Goal: Task Accomplishment & Management: Complete application form

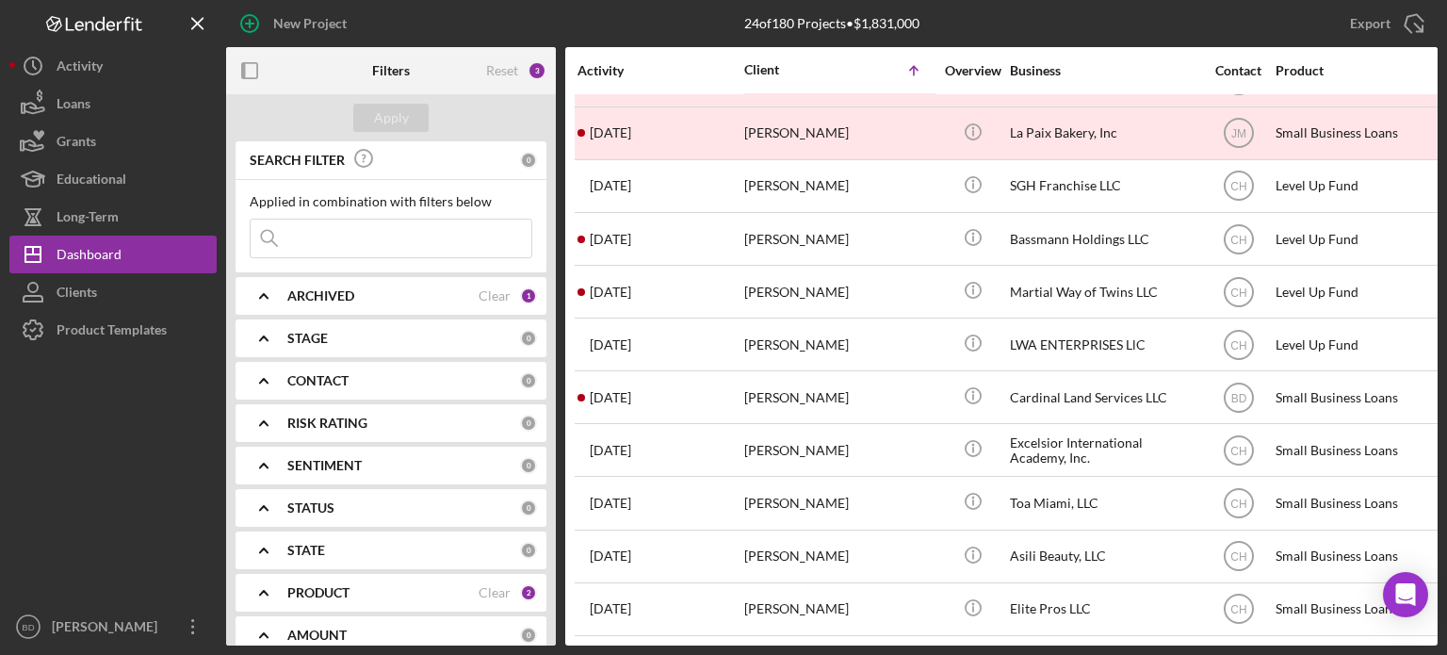
scroll to position [740, 0]
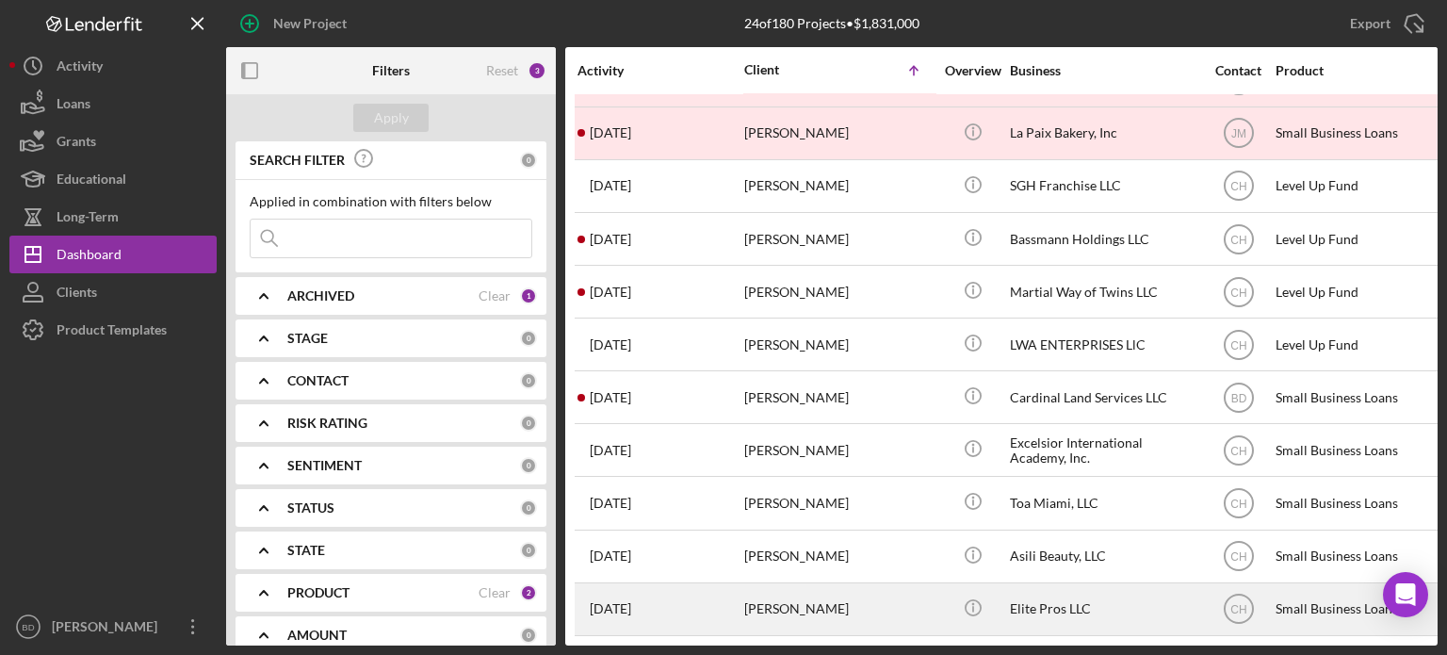
click at [934, 597] on td "[PERSON_NAME]" at bounding box center [839, 608] width 193 height 53
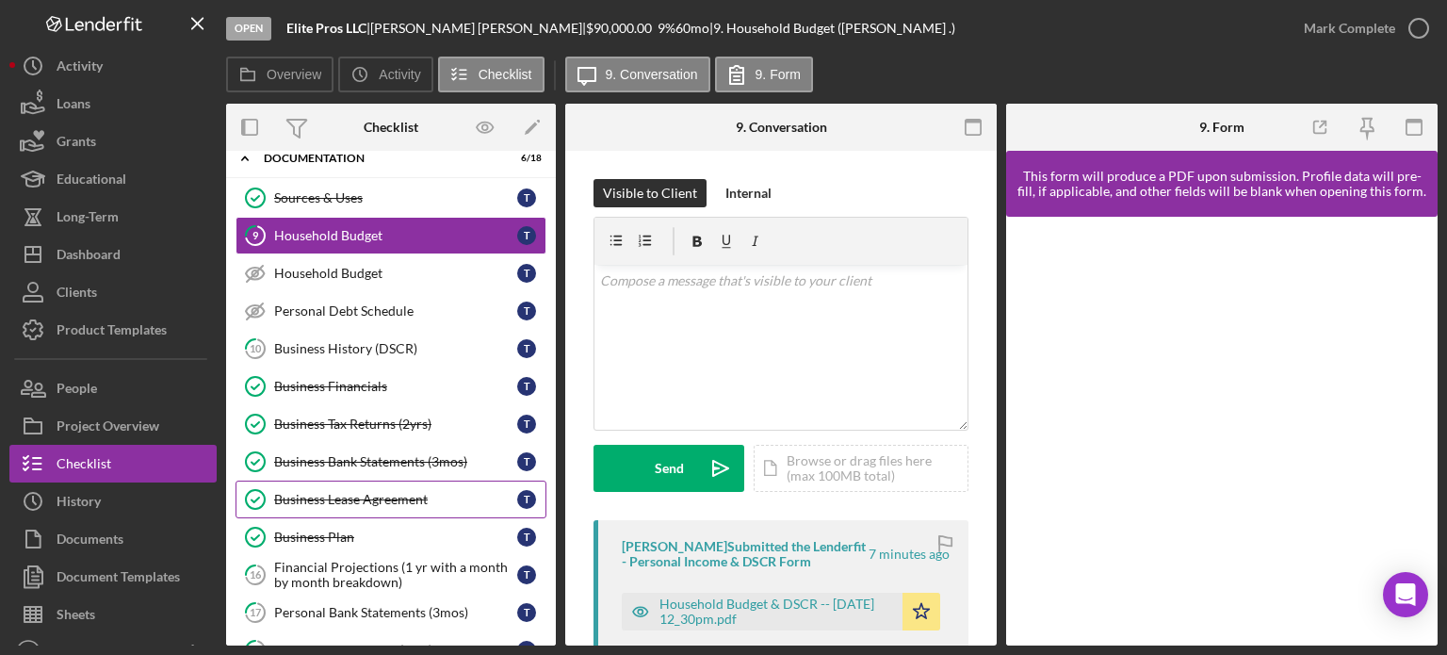
scroll to position [94, 0]
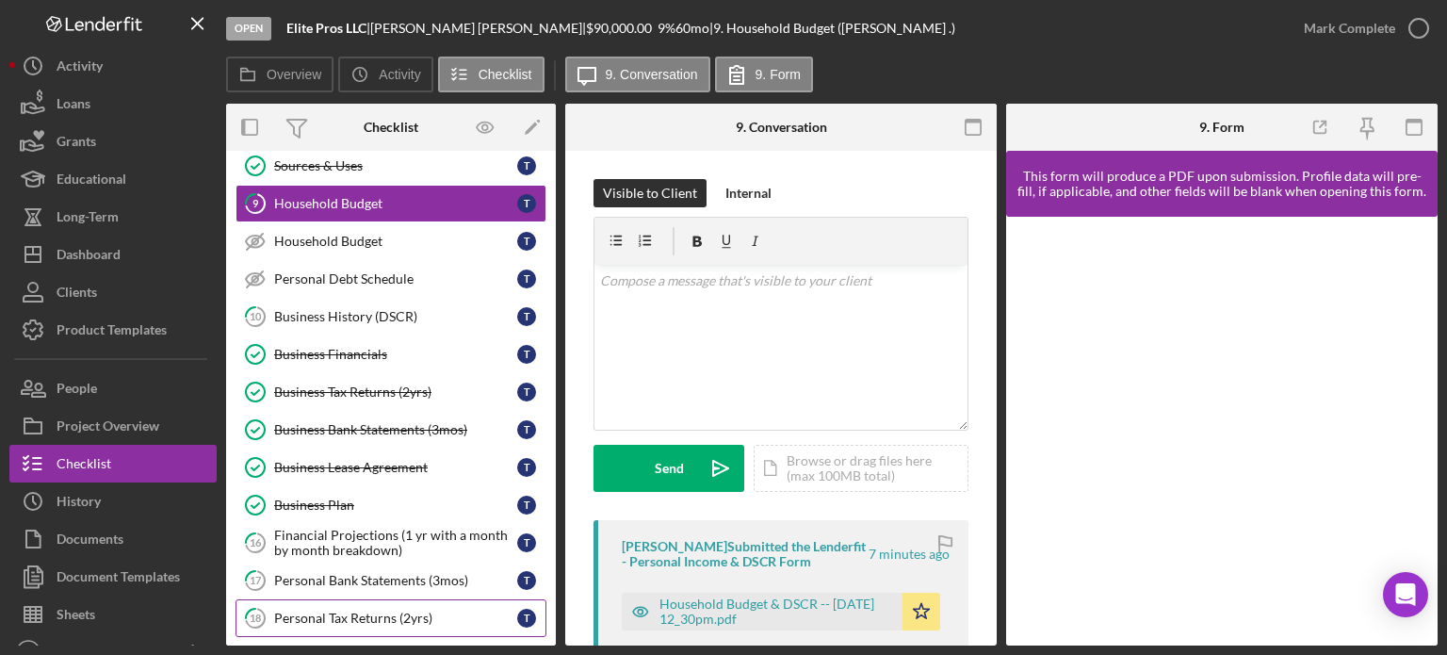
click at [367, 610] on div "Personal Tax Returns (2yrs)" at bounding box center [395, 617] width 243 height 15
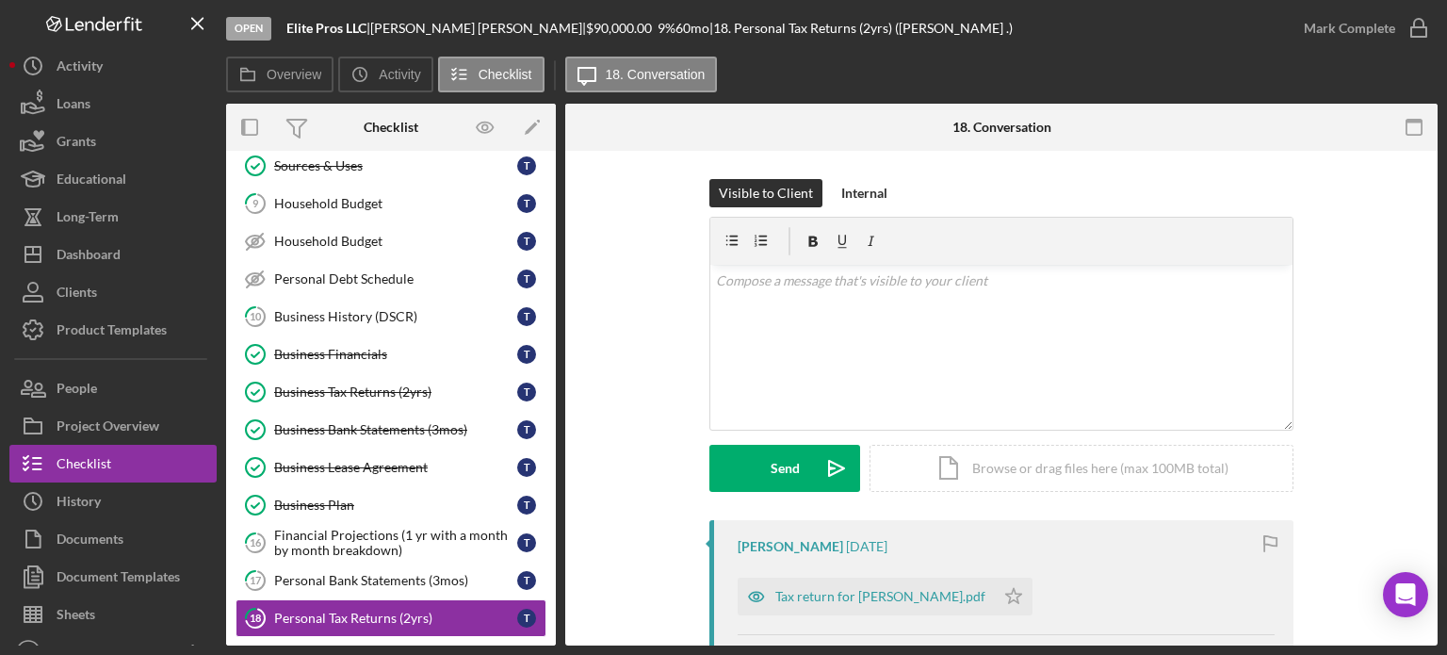
scroll to position [188, 0]
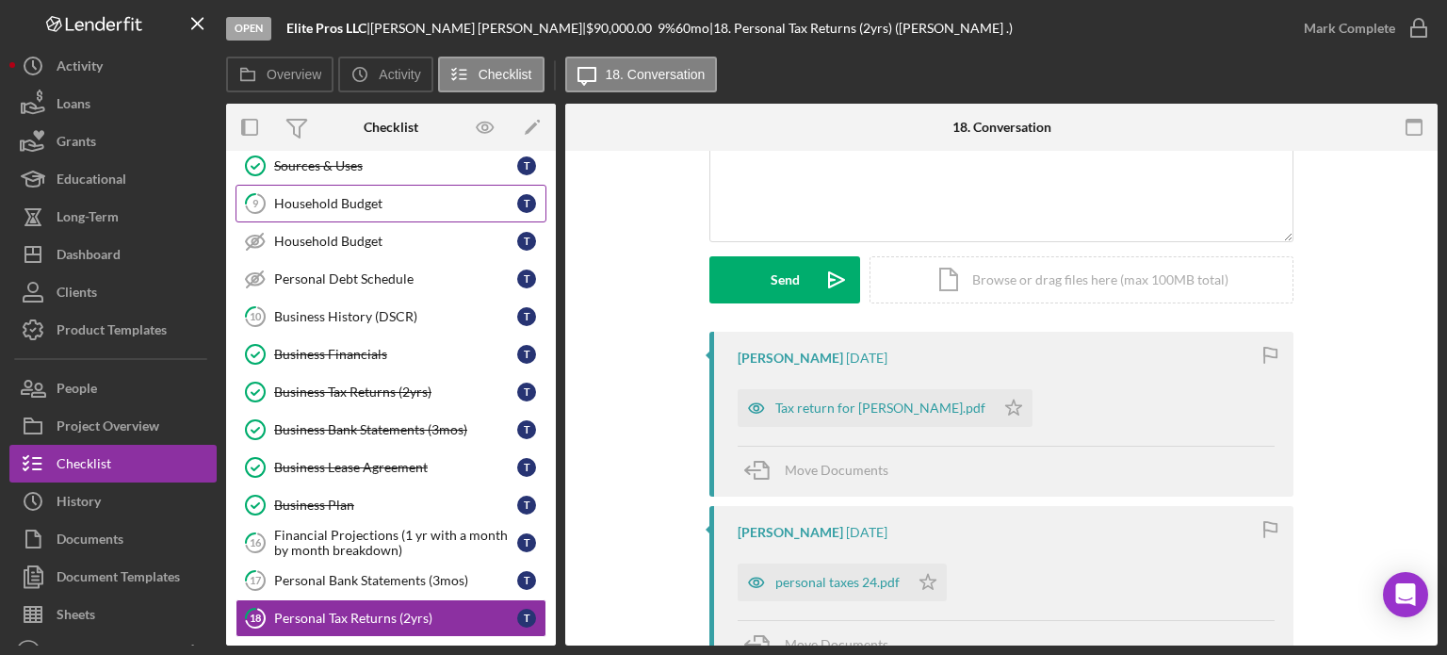
click at [337, 204] on div "Household Budget" at bounding box center [395, 203] width 243 height 15
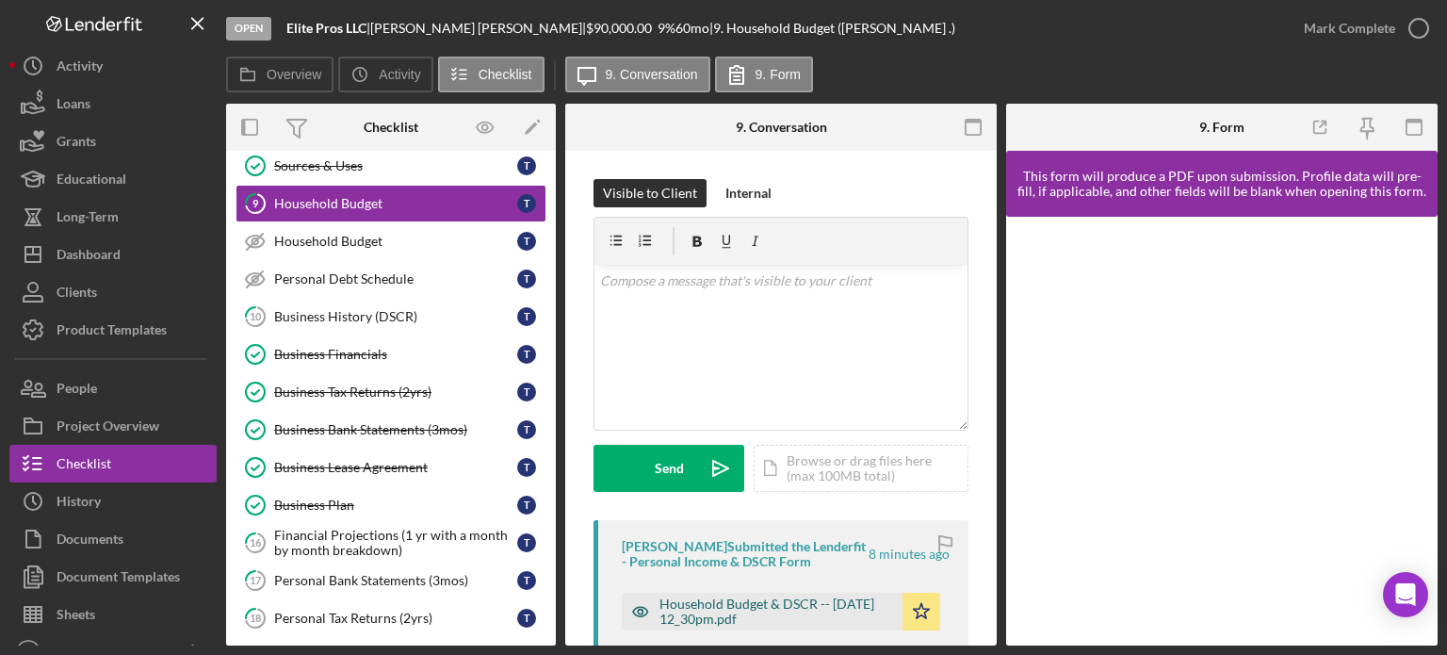
click at [636, 609] on icon "button" at bounding box center [641, 611] width 38 height 38
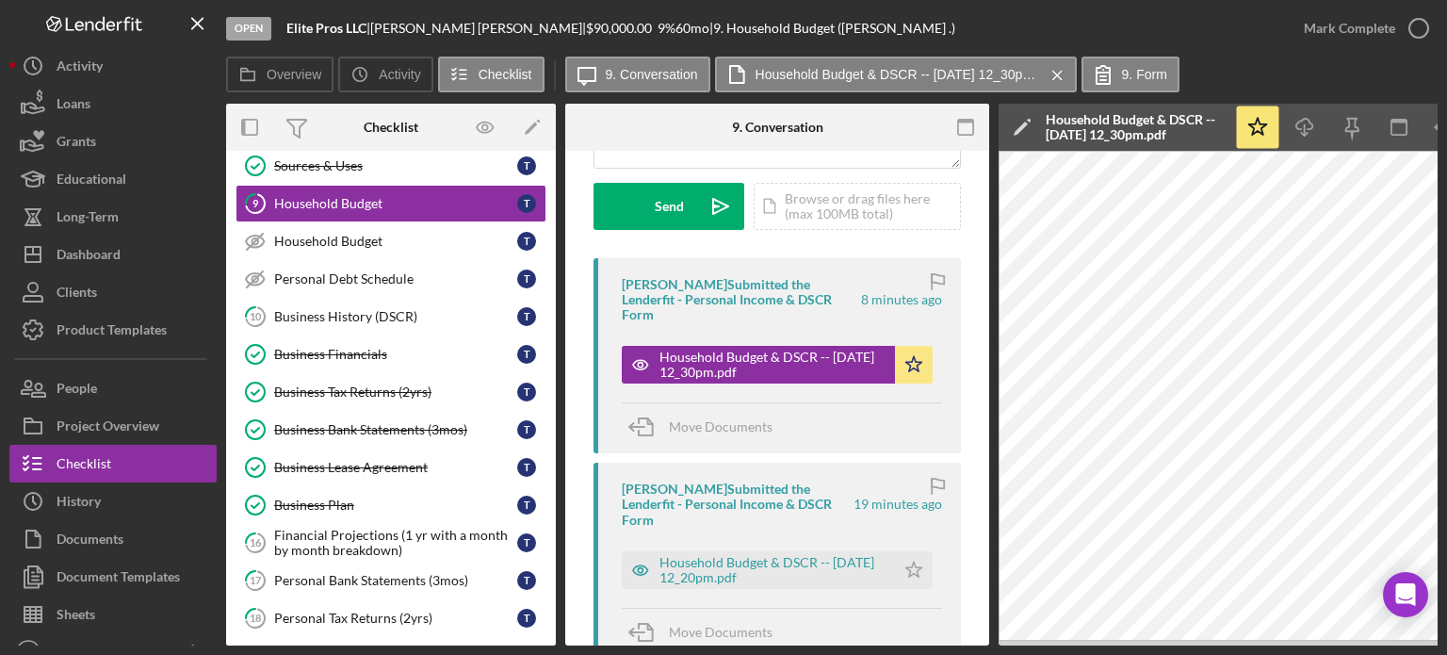
scroll to position [283, 0]
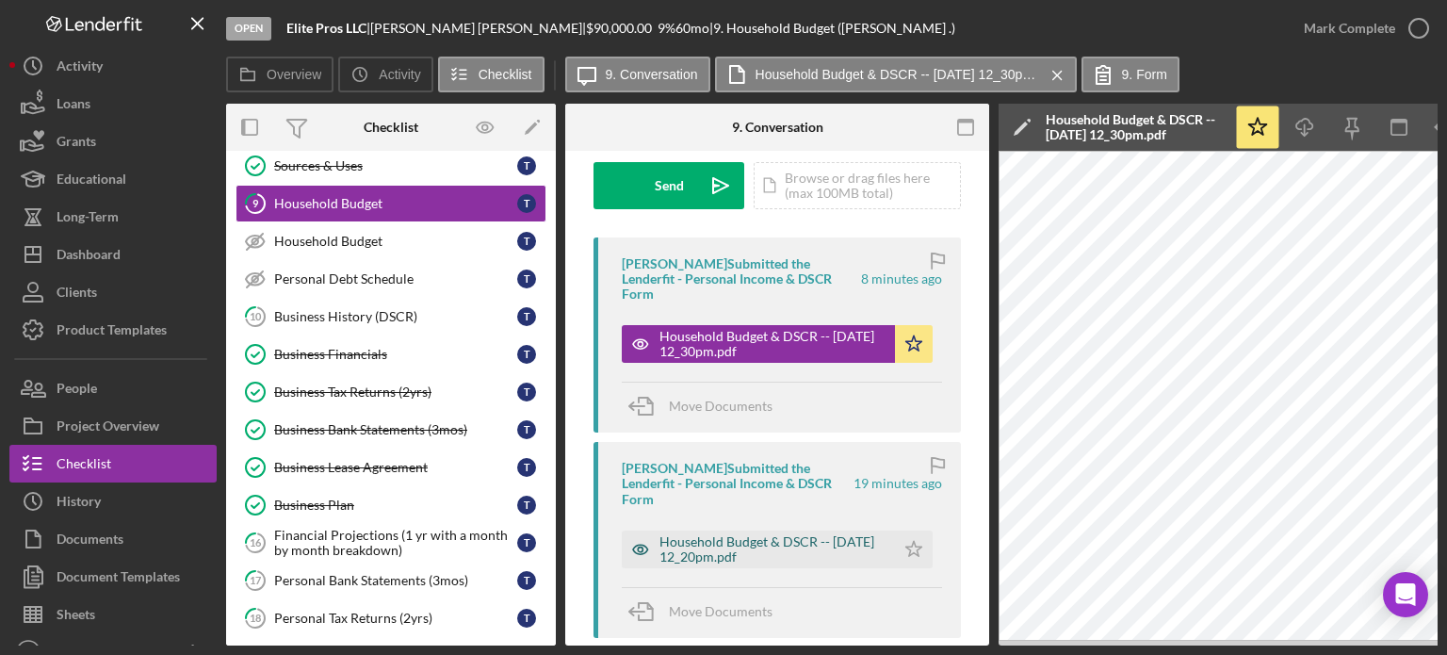
click at [641, 542] on icon "button" at bounding box center [641, 549] width 38 height 38
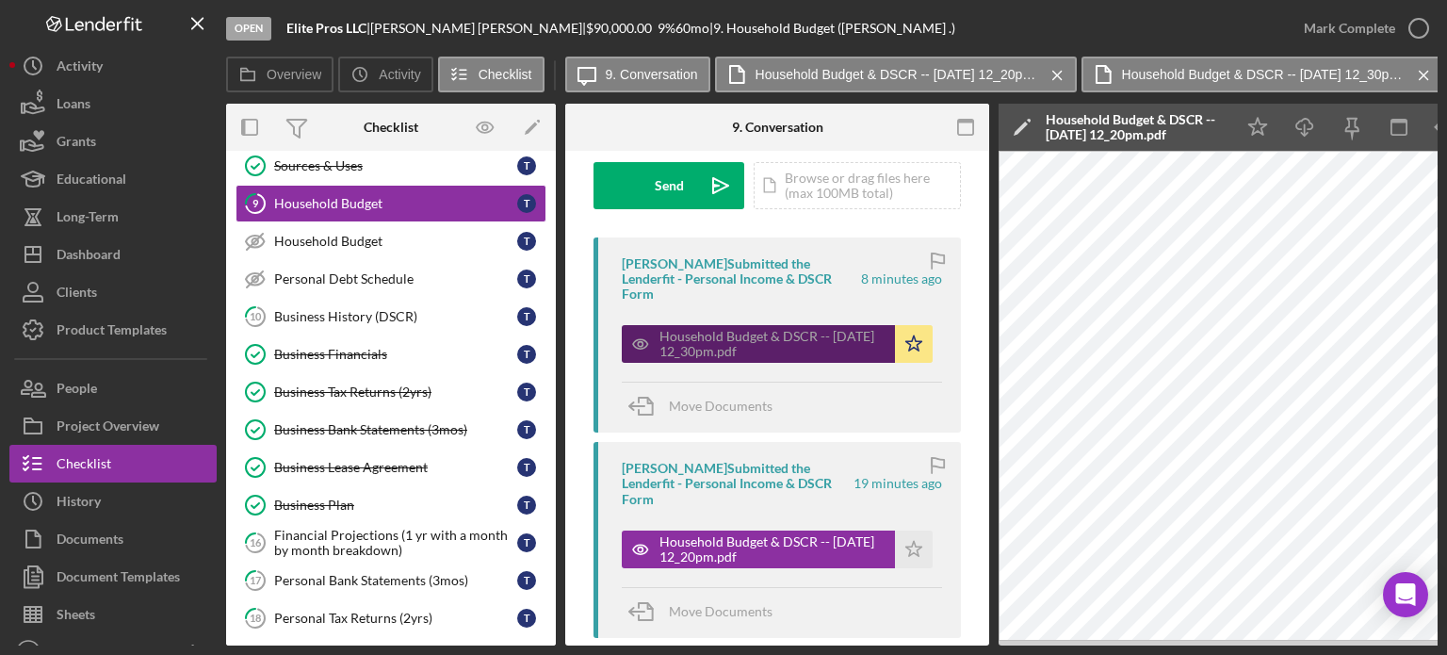
click at [642, 330] on icon "button" at bounding box center [641, 344] width 38 height 38
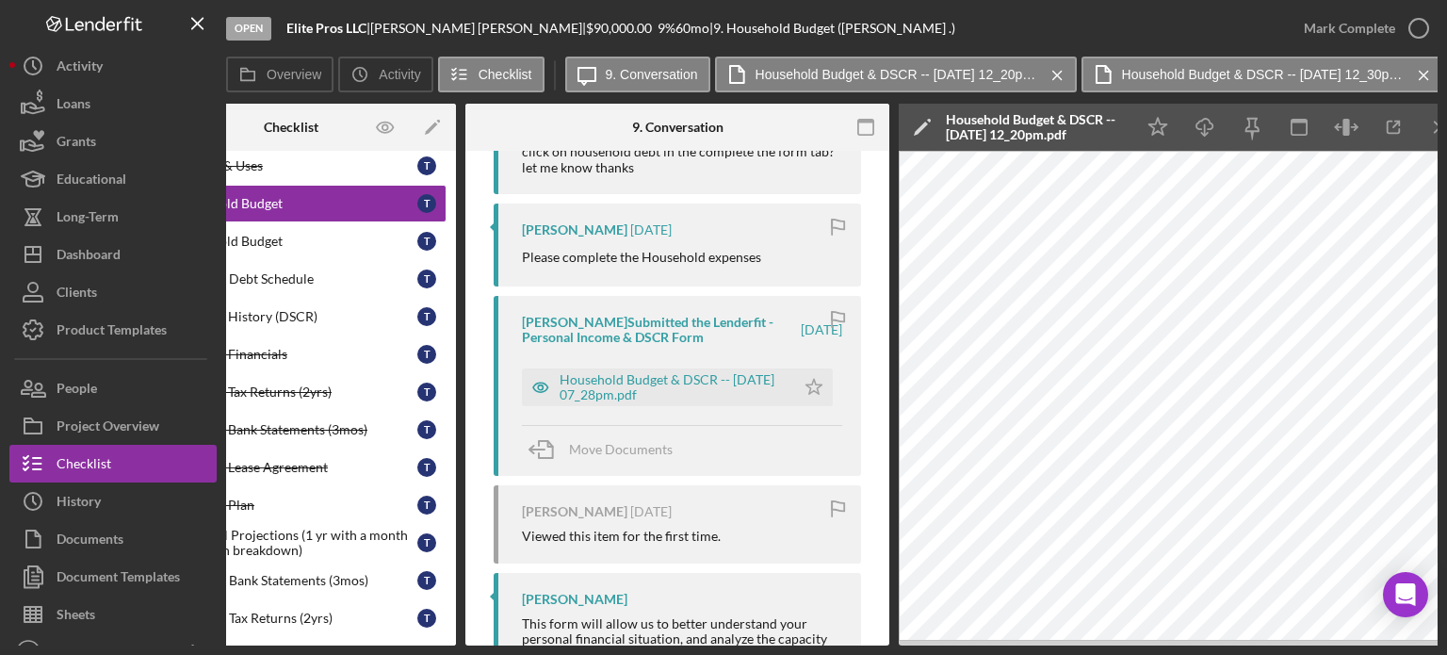
scroll to position [942, 0]
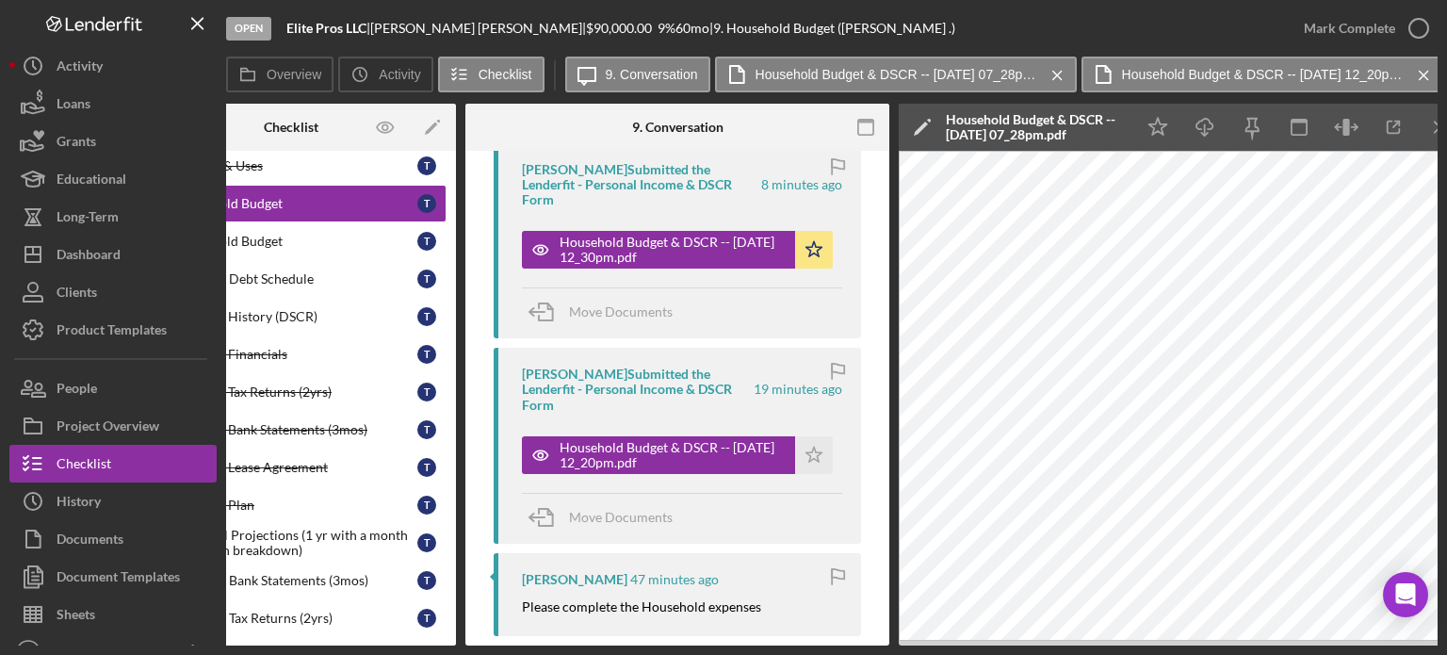
scroll to position [188, 0]
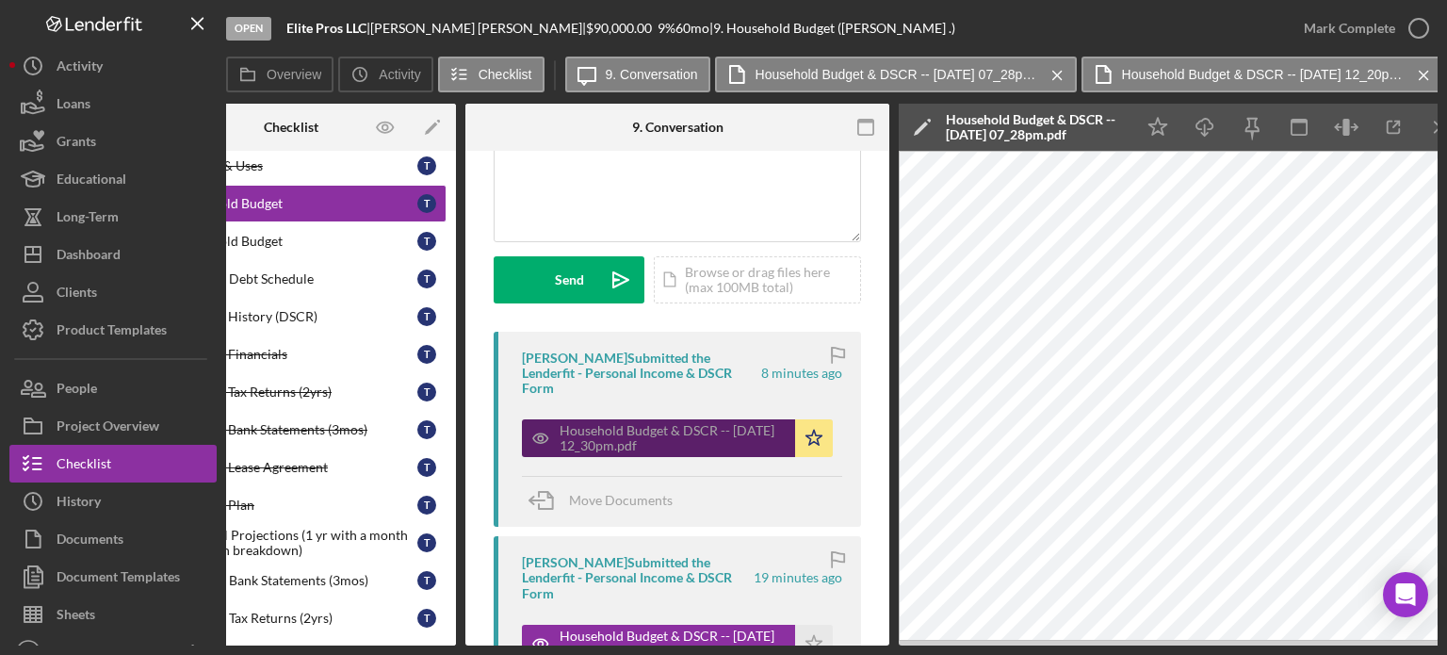
click at [540, 433] on icon "button" at bounding box center [540, 437] width 15 height 9
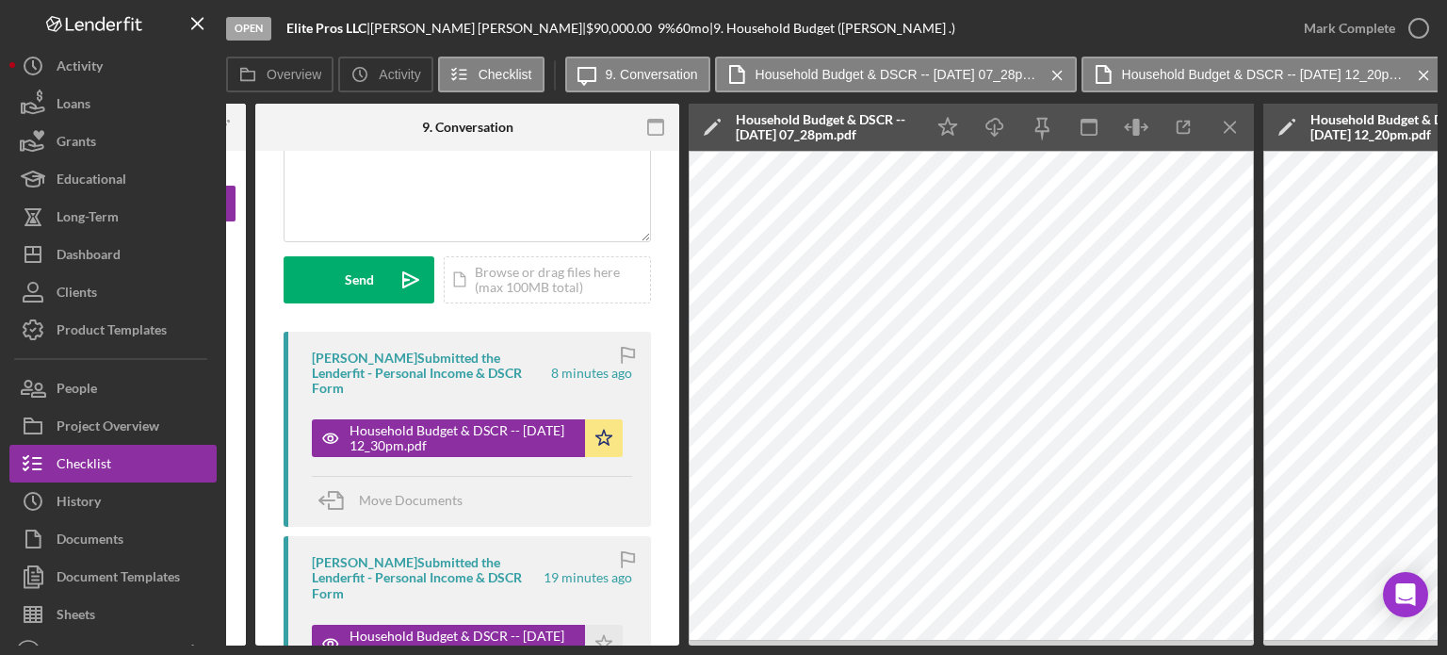
scroll to position [0, 827]
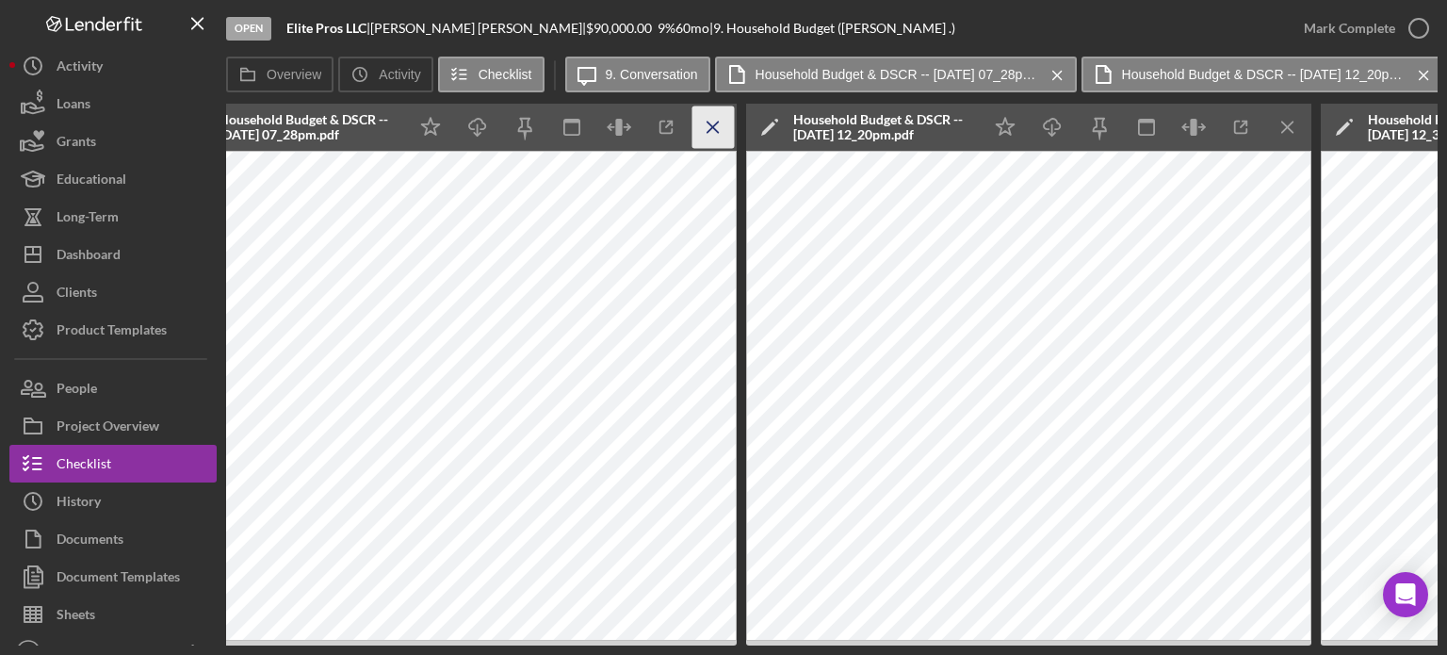
click at [717, 131] on line "button" at bounding box center [712, 127] width 10 height 10
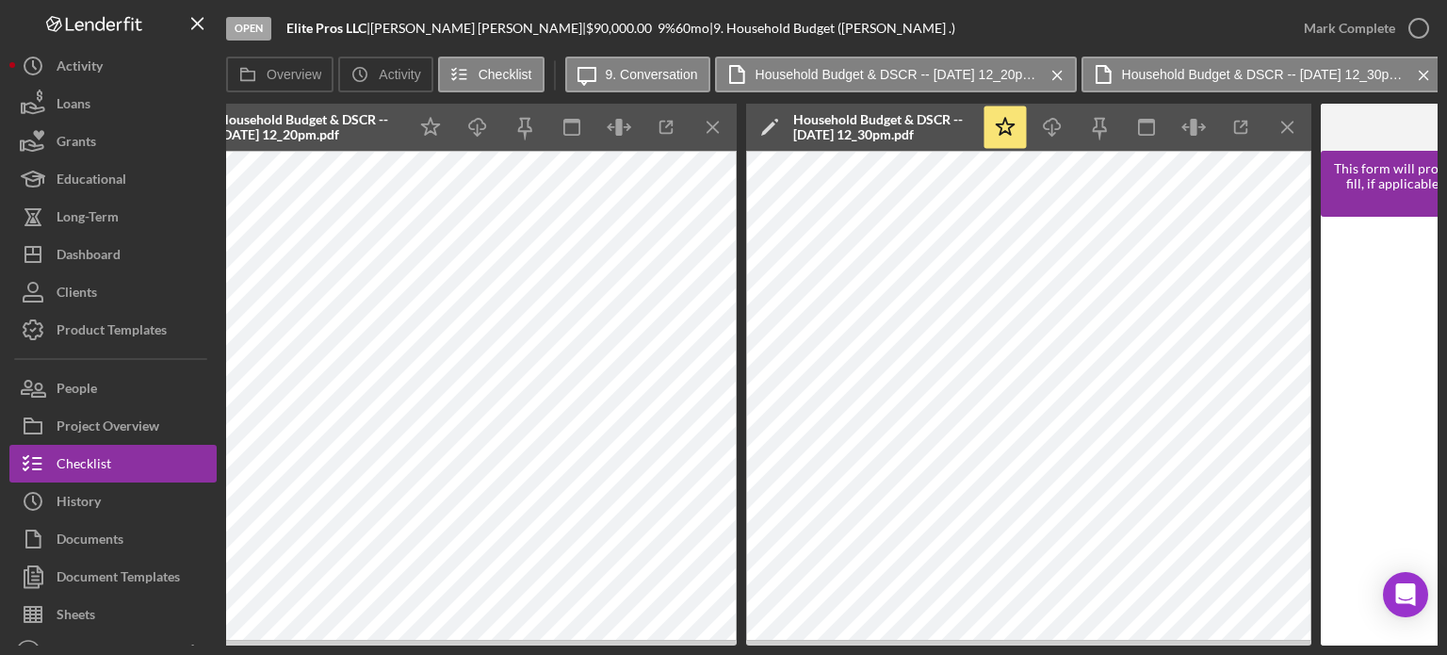
click at [717, 131] on line "button" at bounding box center [712, 127] width 10 height 10
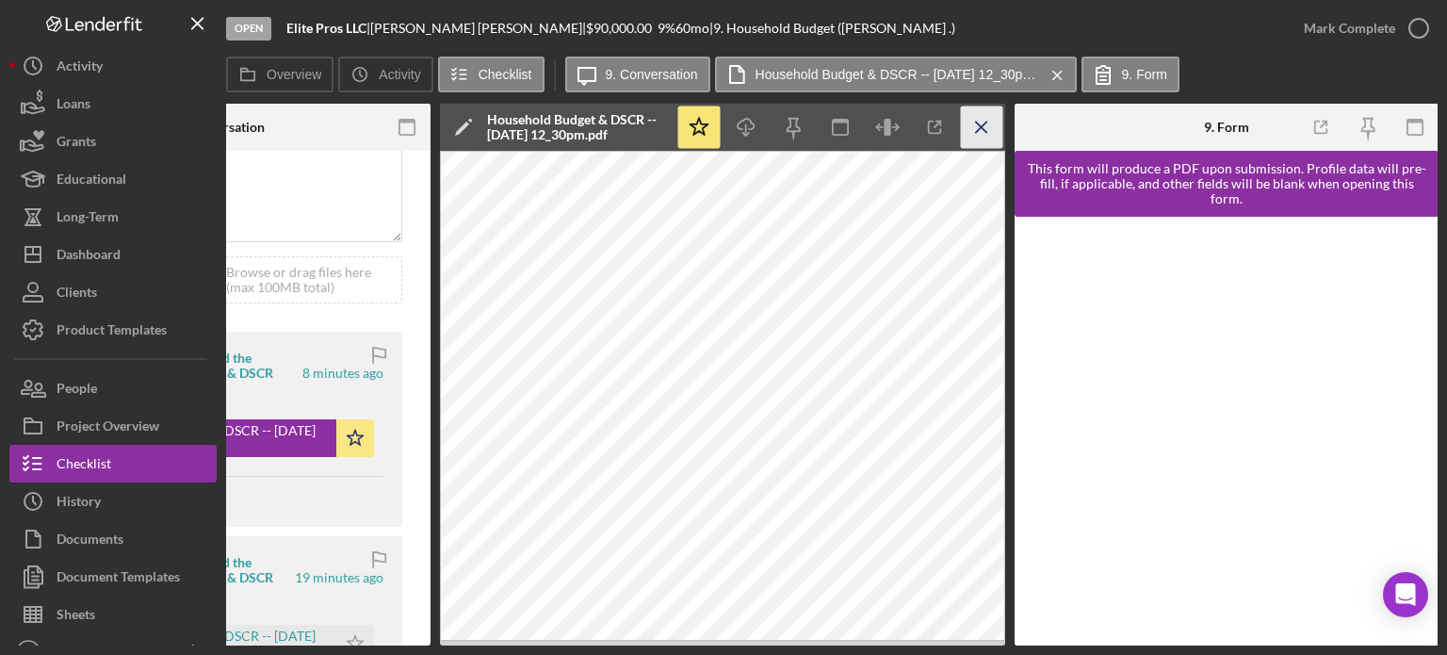
click at [983, 119] on icon "Icon/Menu Close" at bounding box center [982, 127] width 42 height 42
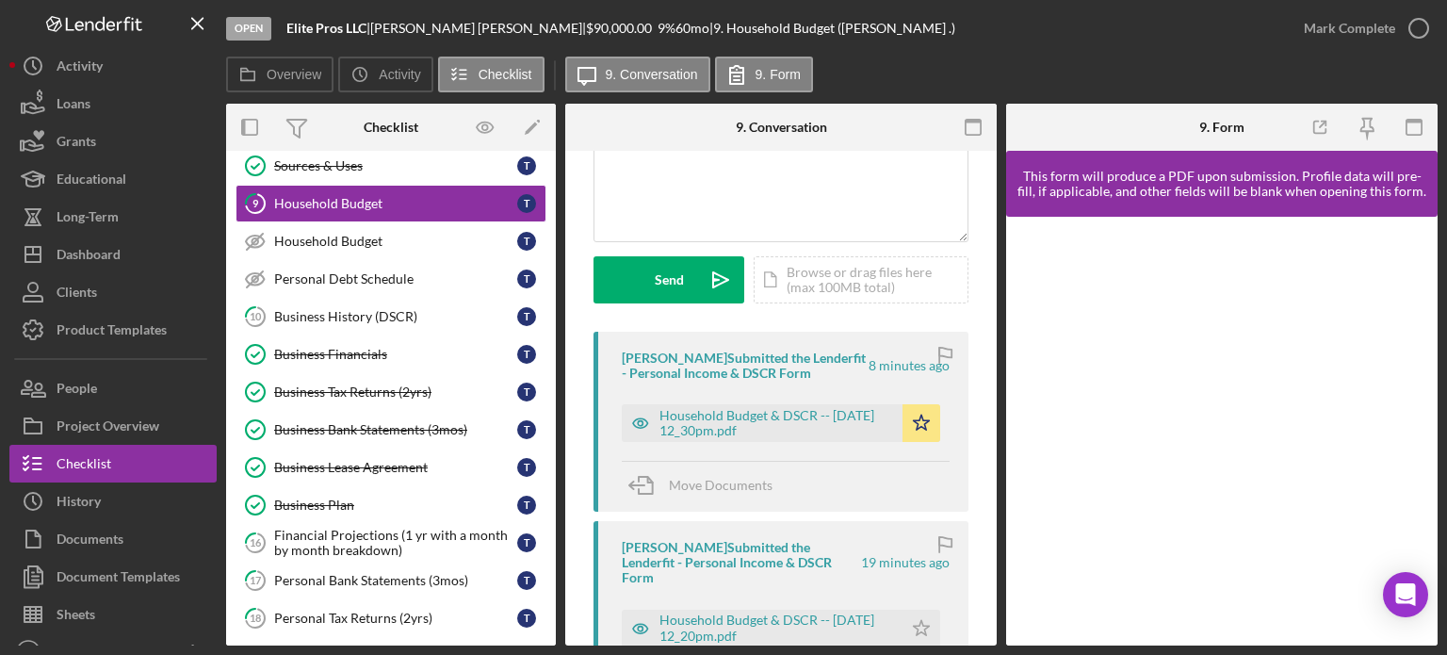
scroll to position [0, 0]
click at [643, 425] on icon "button" at bounding box center [641, 423] width 38 height 38
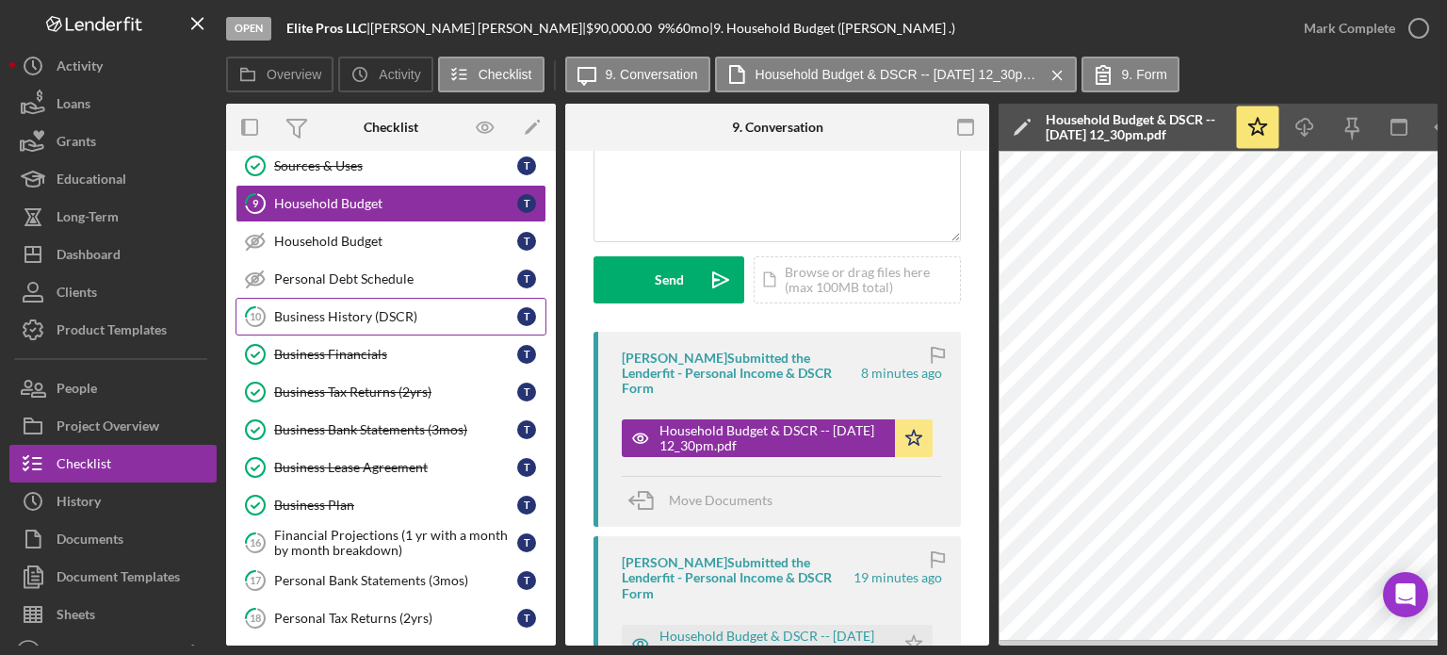
click at [316, 312] on div "Business History (DSCR)" at bounding box center [395, 316] width 243 height 15
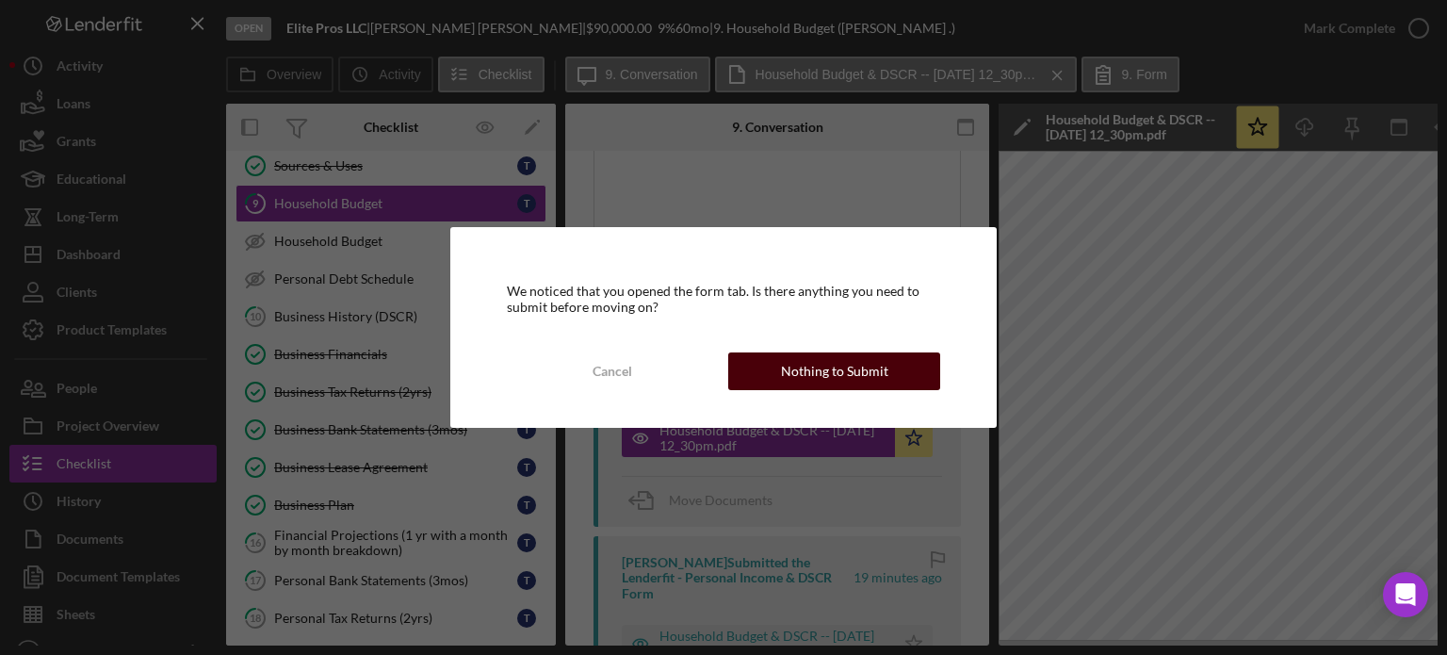
click at [900, 365] on button "Nothing to Submit" at bounding box center [834, 371] width 212 height 38
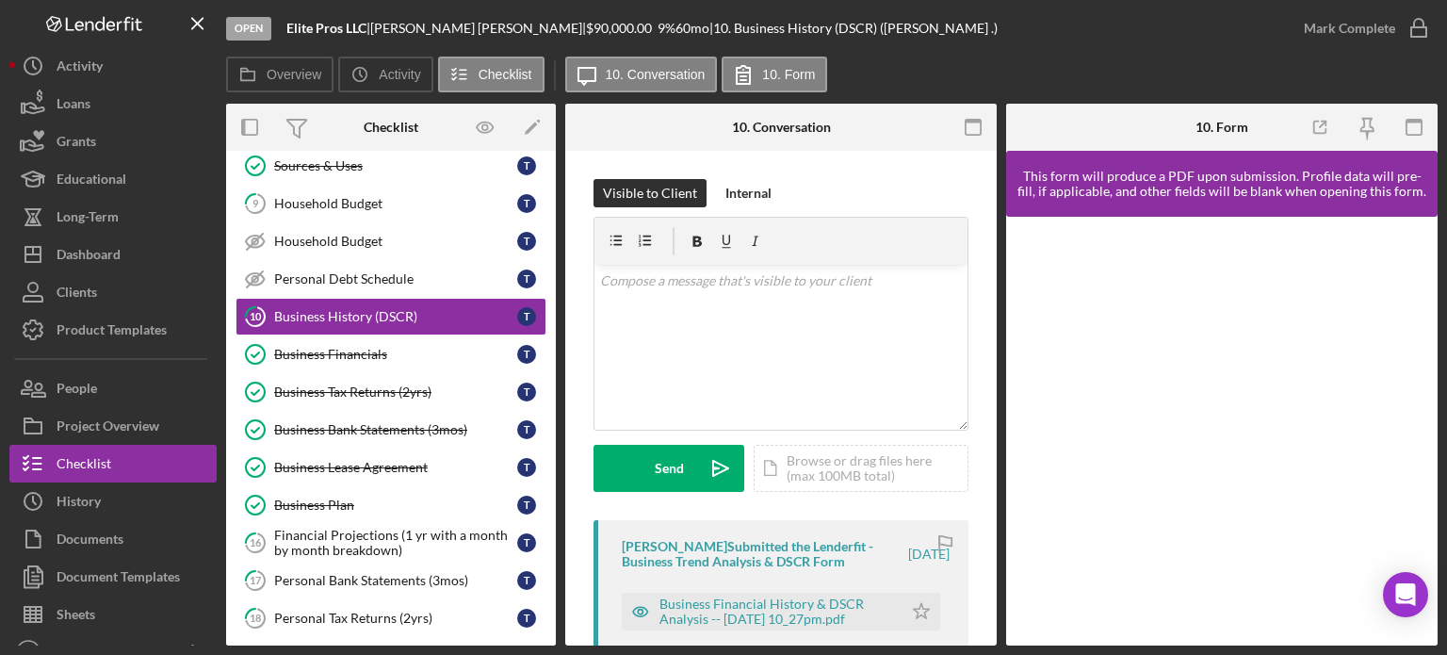
scroll to position [94, 0]
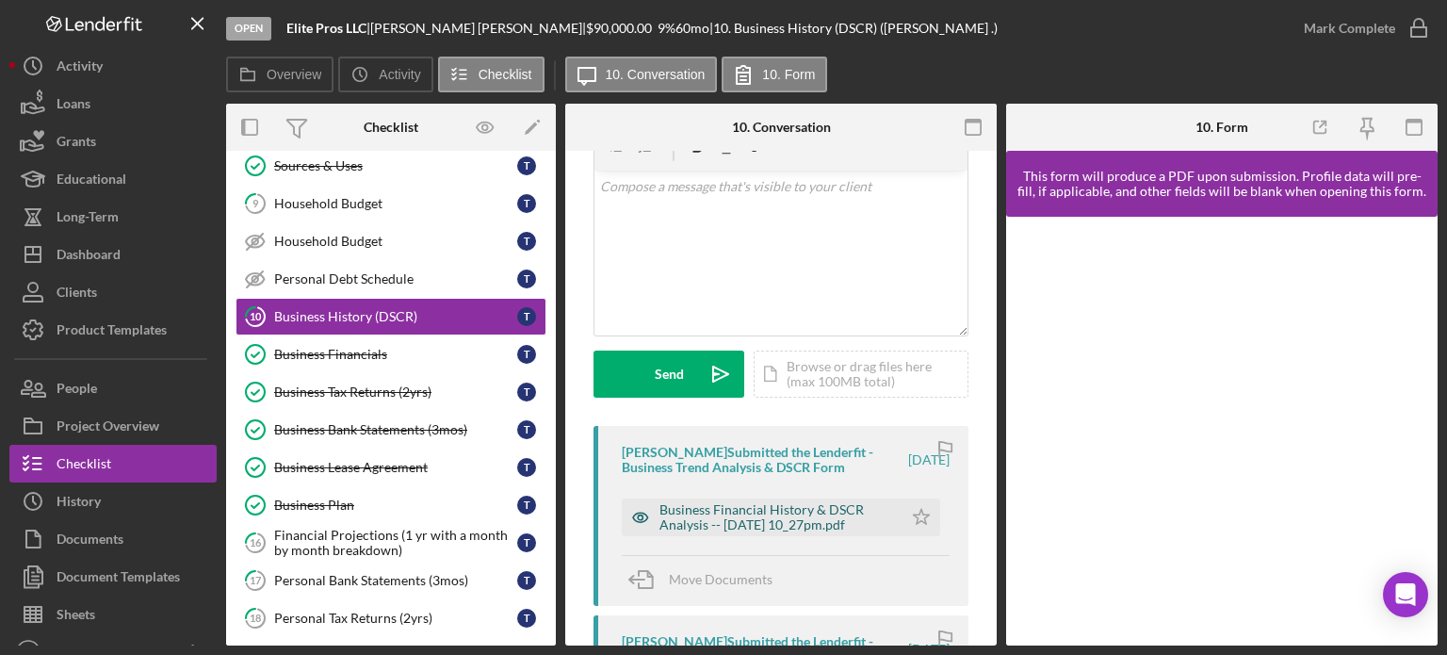
click at [644, 513] on icon "button" at bounding box center [640, 516] width 15 height 9
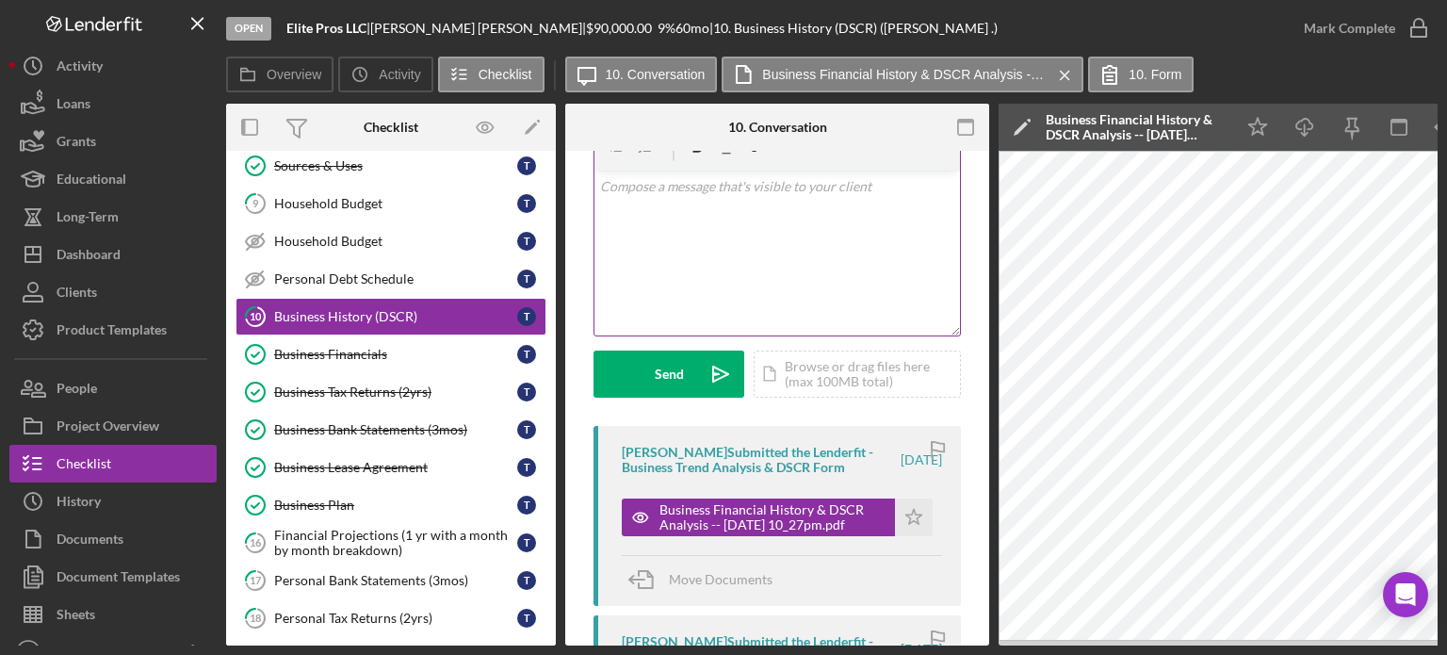
click at [914, 286] on div "v Color teal Color pink Remove color Add row above Add row below Add column bef…" at bounding box center [776, 252] width 365 height 165
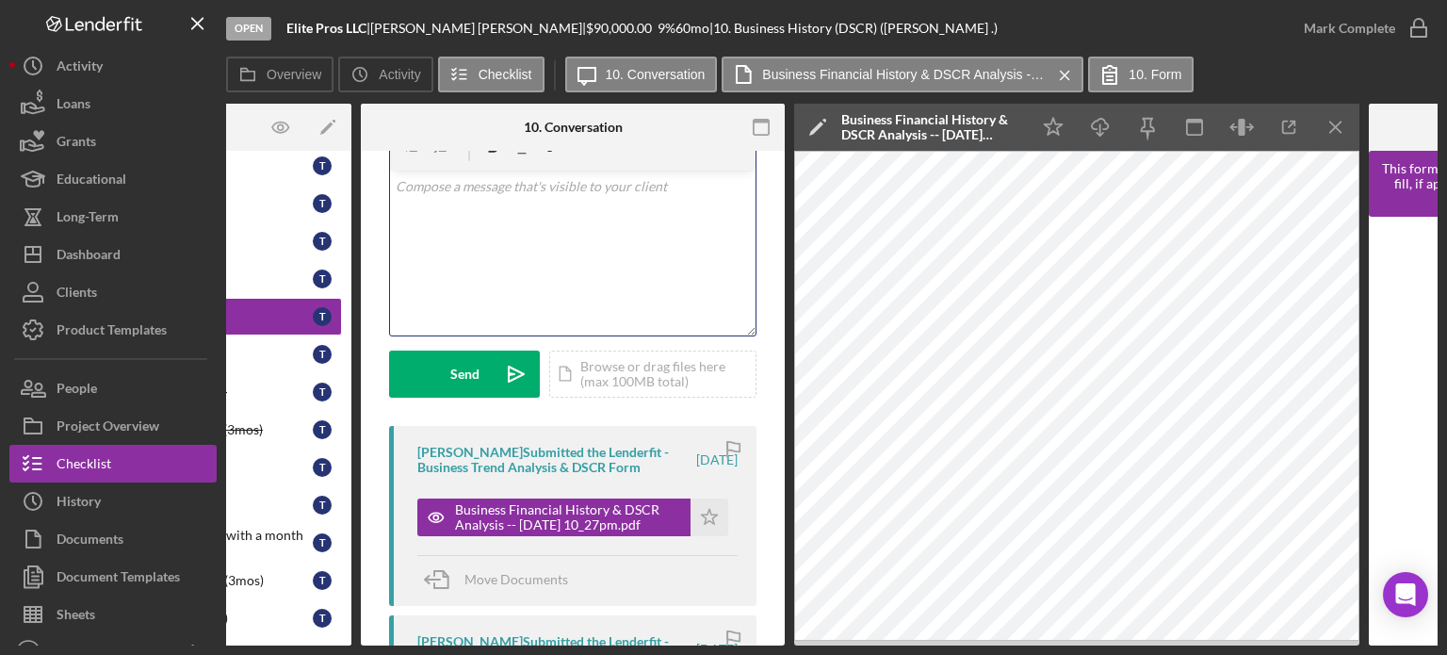
scroll to position [0, 217]
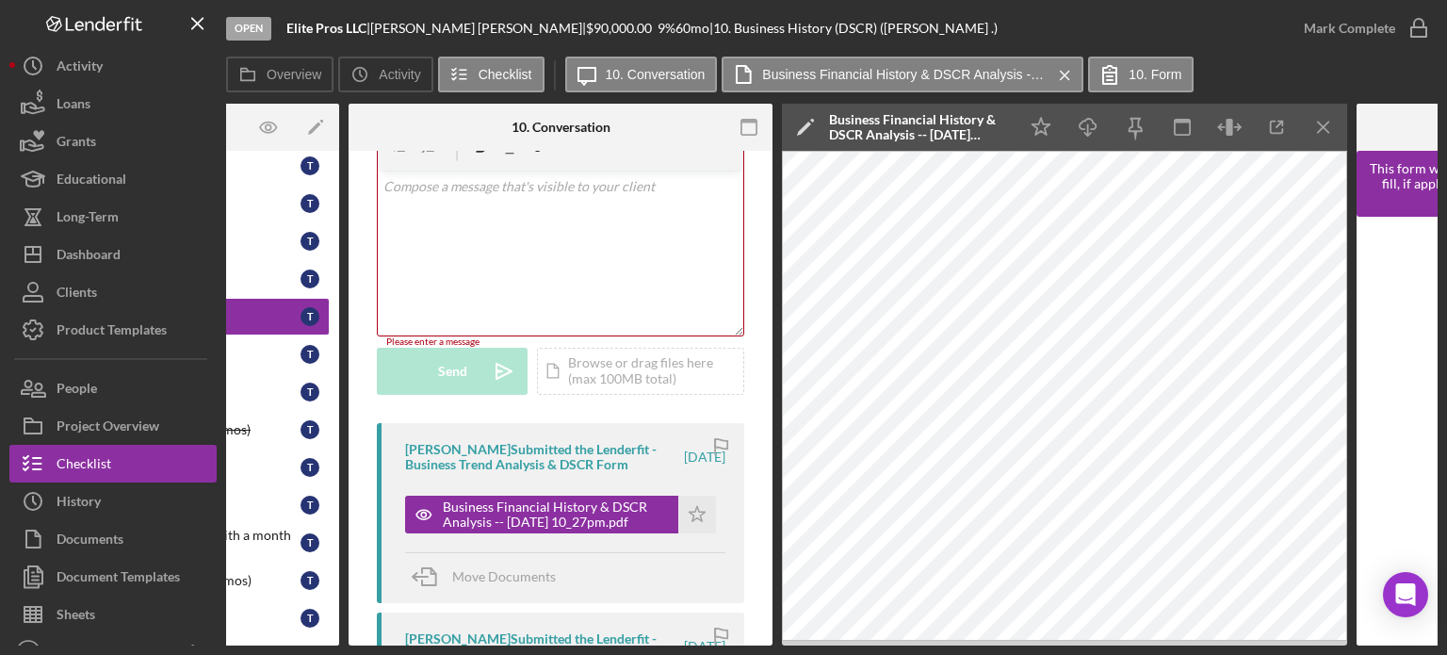
click at [343, 645] on div "Open Elite Pros LLC | Tony Williamson | $90,000.00 9 % 60 mo | 10. Business His…" at bounding box center [723, 327] width 1447 height 655
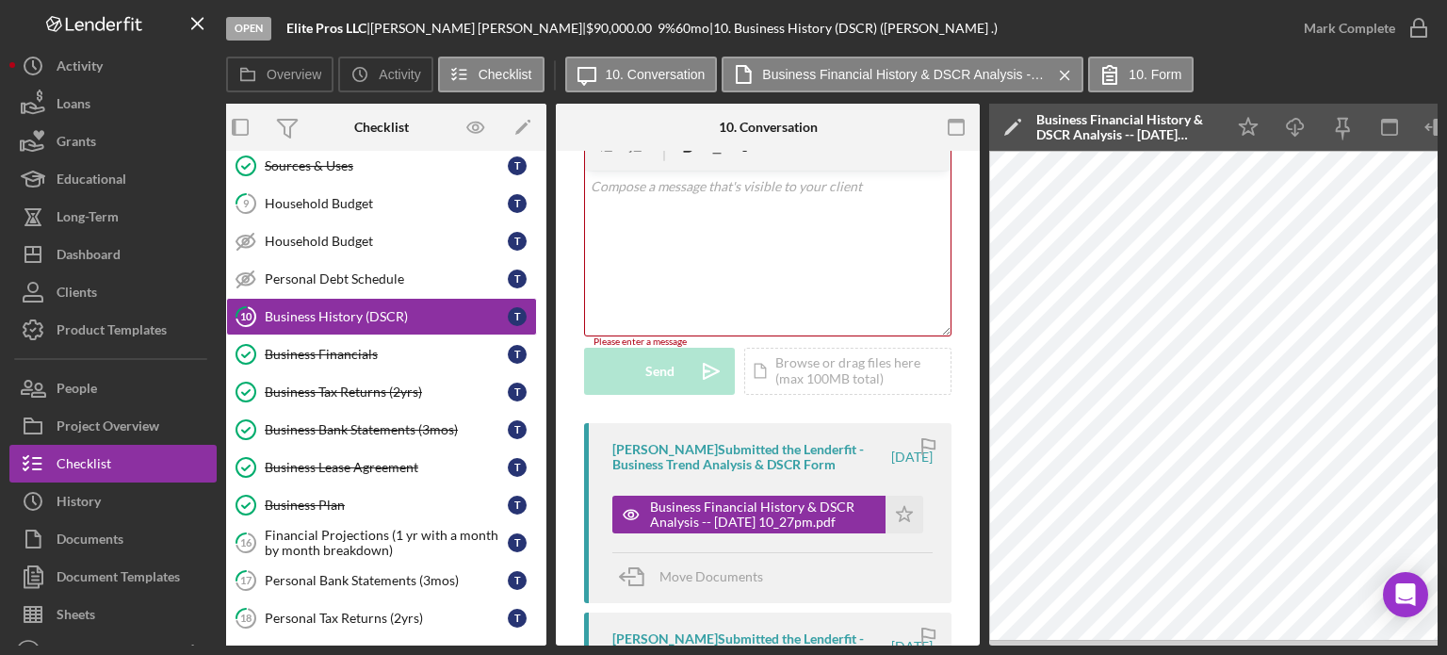
scroll to position [0, 0]
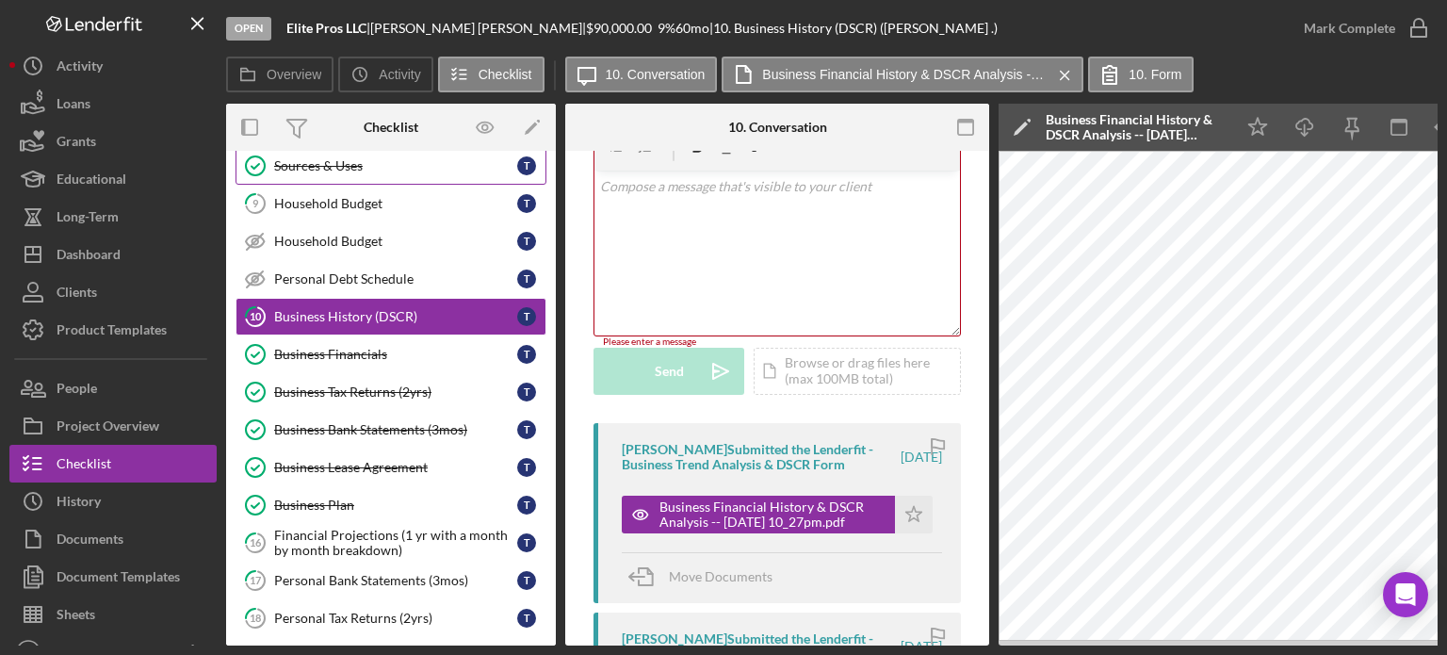
click at [370, 154] on link "Sources & Uses Sources & Uses T" at bounding box center [390, 166] width 311 height 38
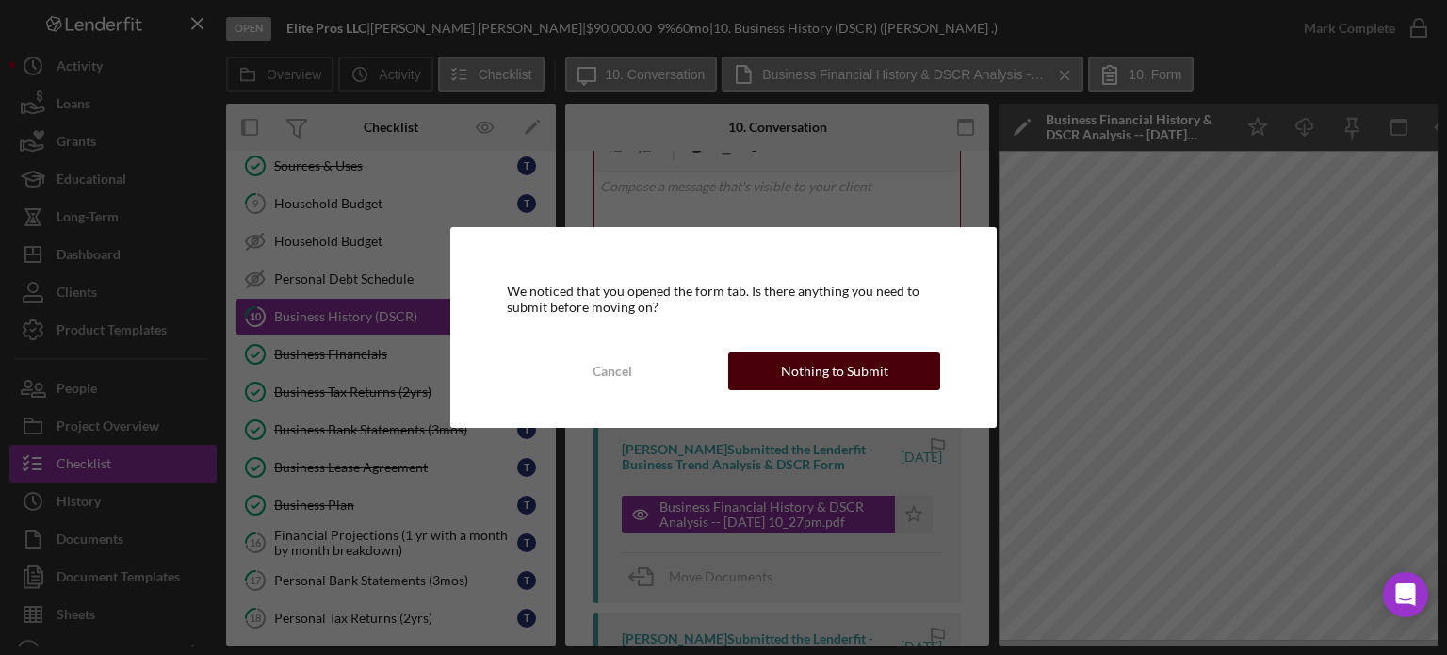
click at [859, 362] on div "Nothing to Submit" at bounding box center [834, 371] width 107 height 38
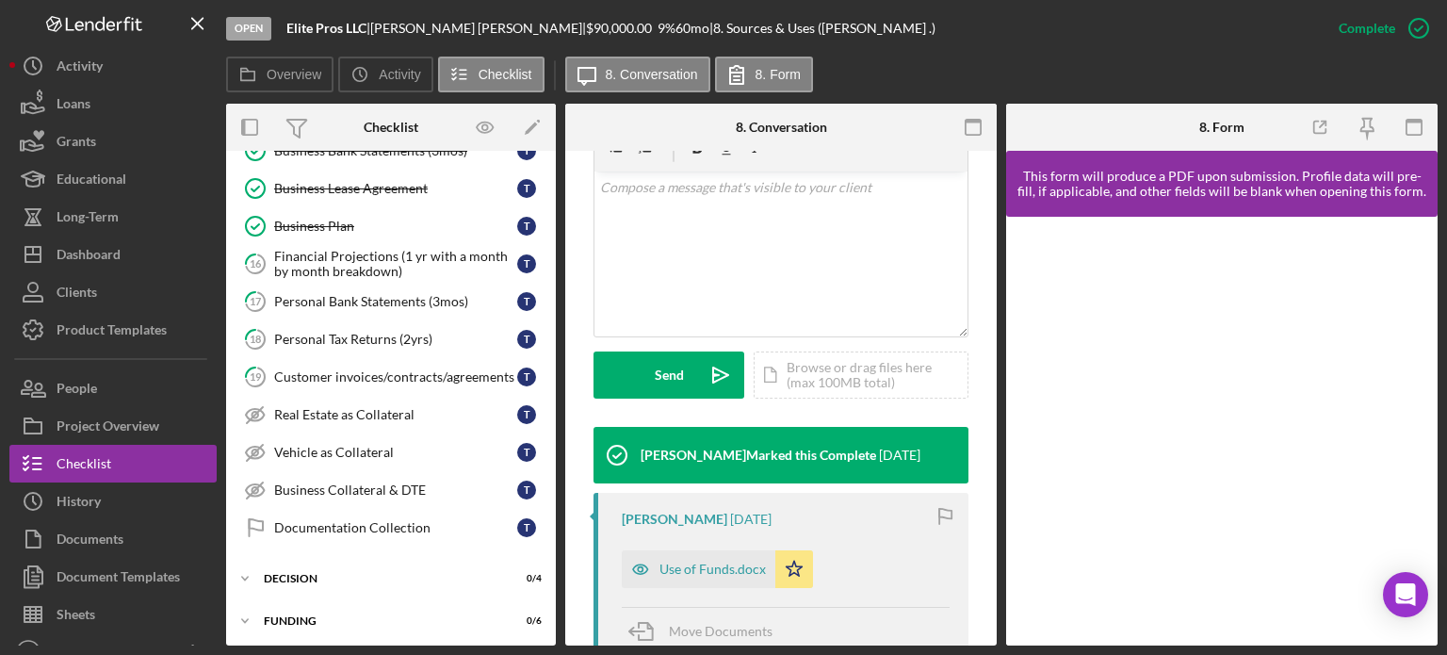
scroll to position [471, 0]
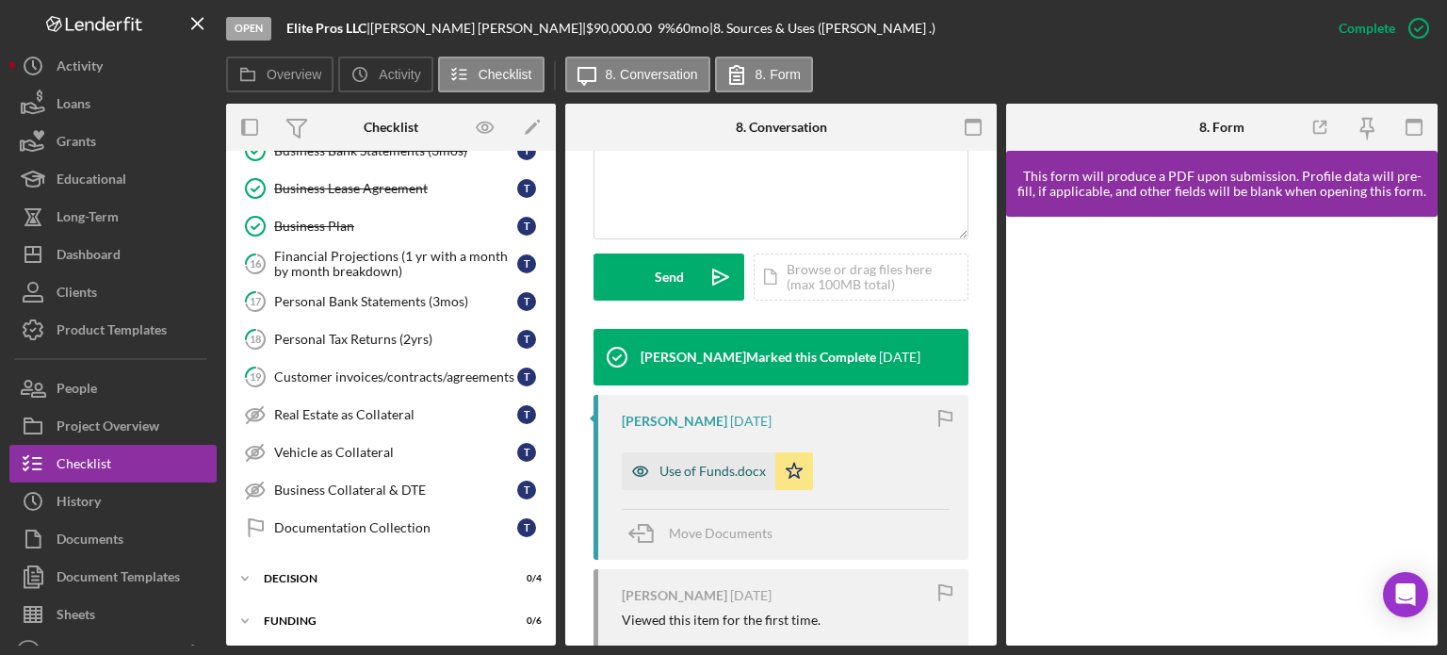
click at [638, 467] on icon "button" at bounding box center [641, 471] width 38 height 38
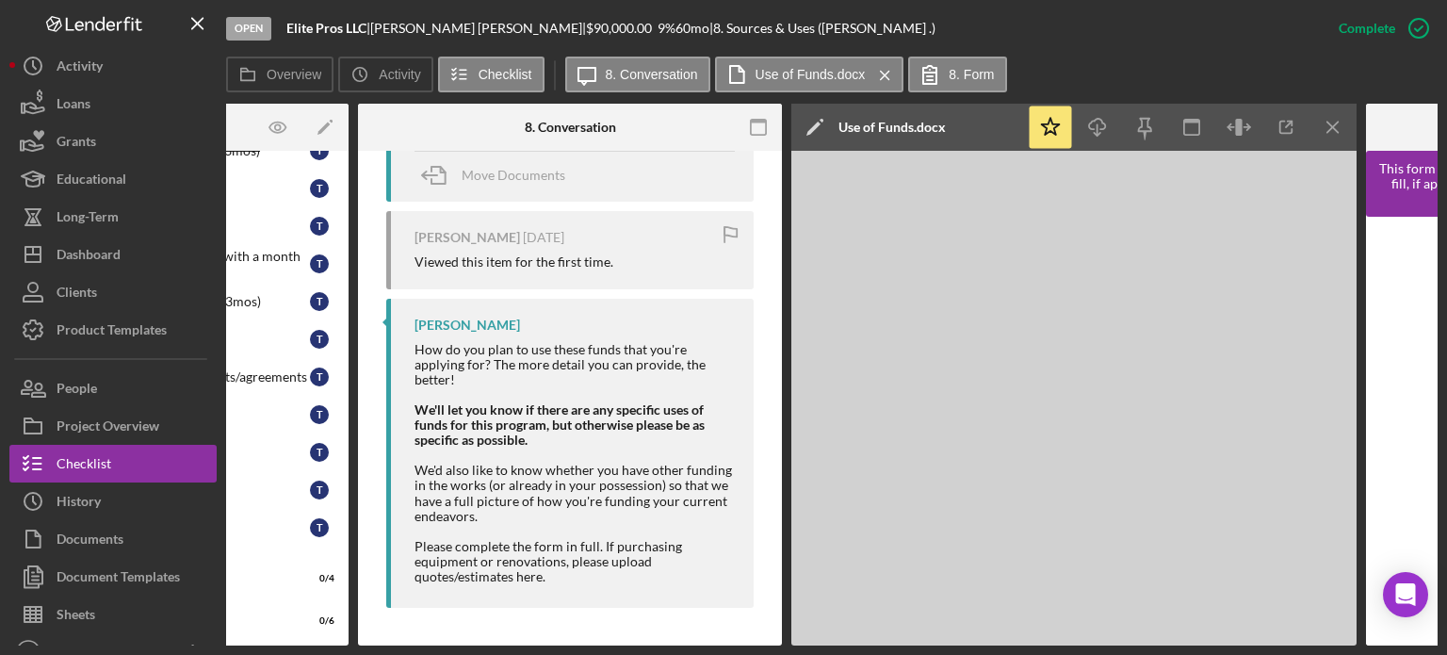
scroll to position [0, 219]
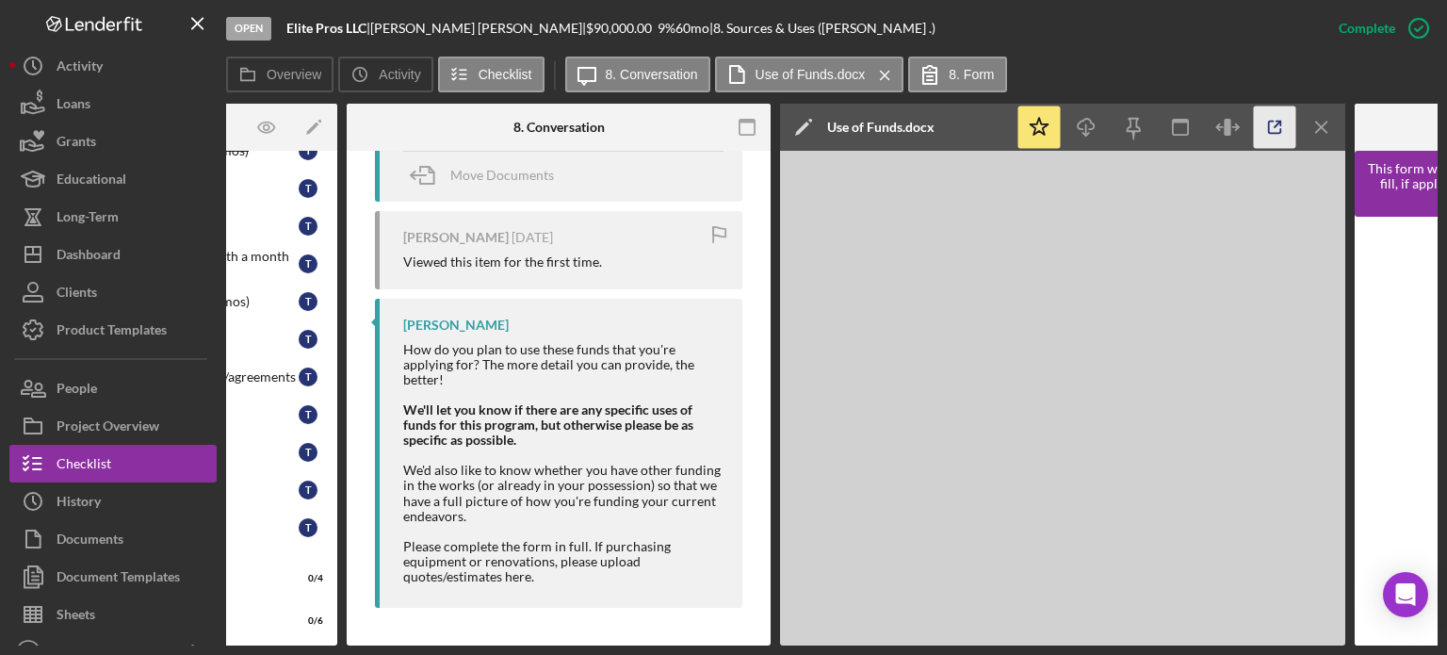
click at [1274, 124] on icon "button" at bounding box center [1275, 127] width 42 height 42
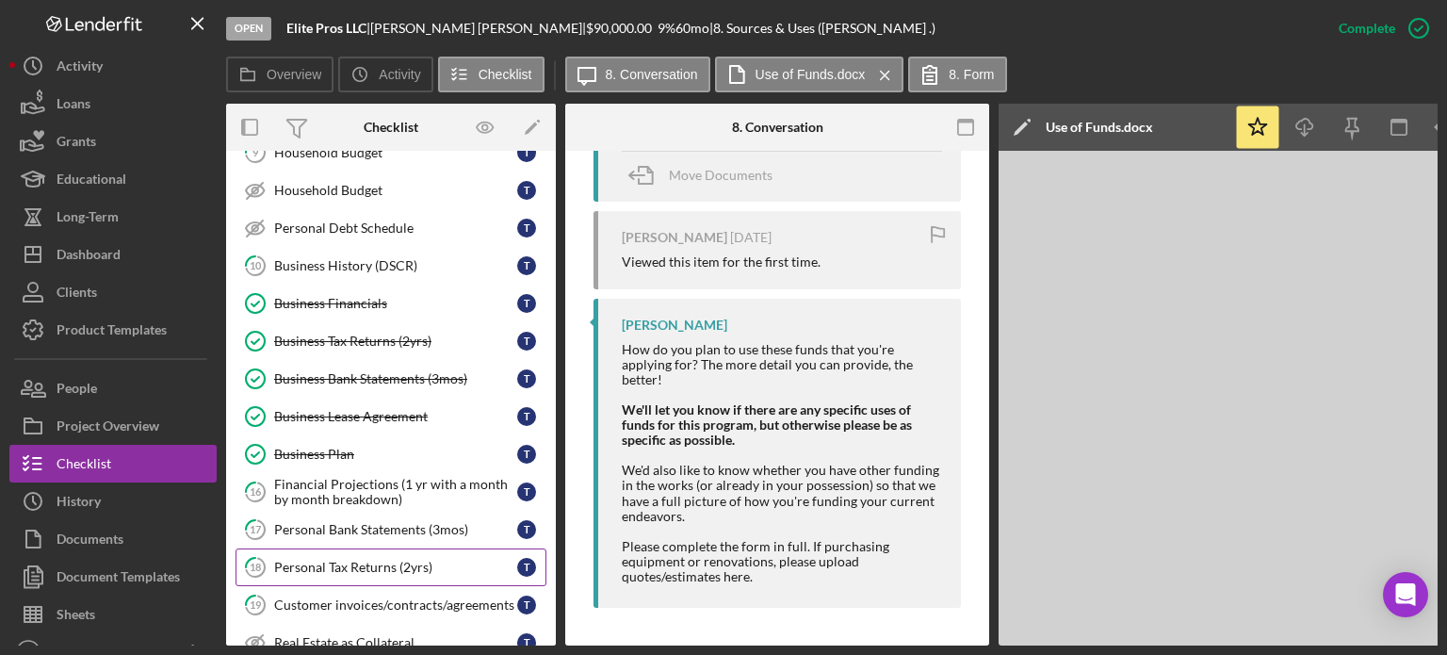
scroll to position [188, 0]
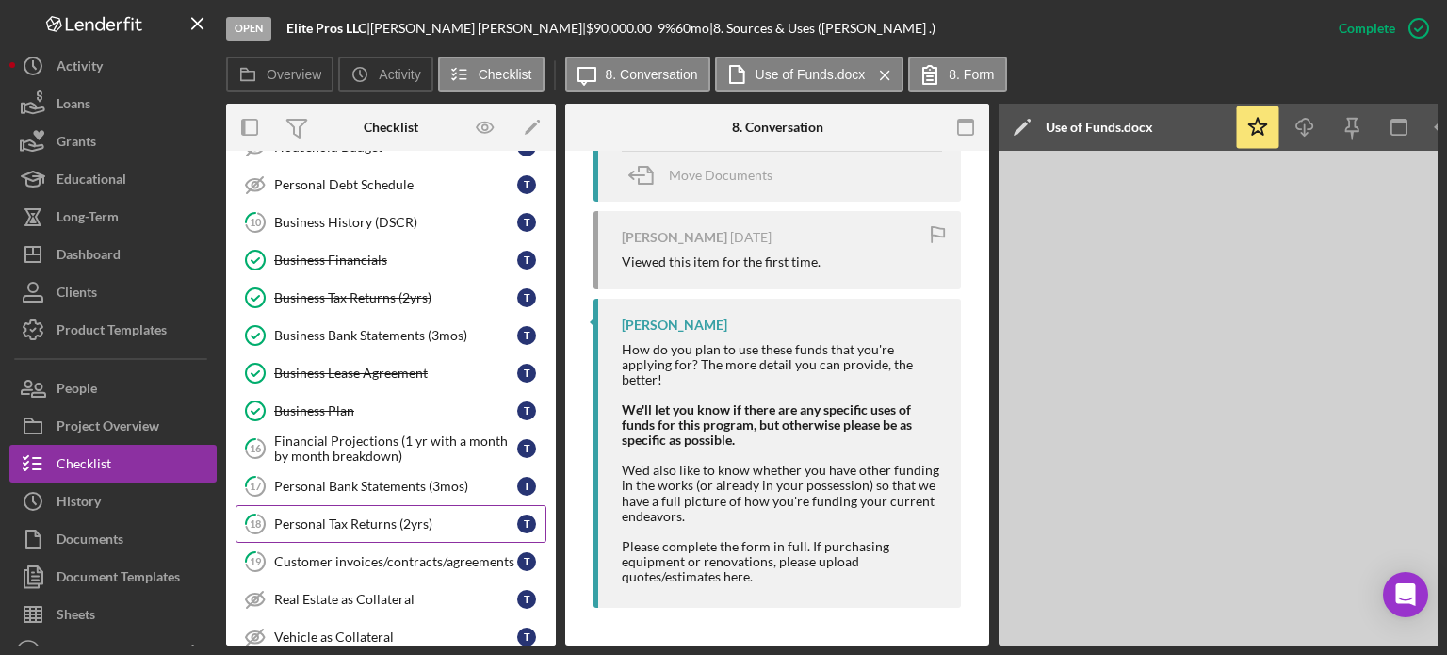
click at [334, 507] on link "18 Personal Tax Returns (2yrs) T" at bounding box center [390, 524] width 311 height 38
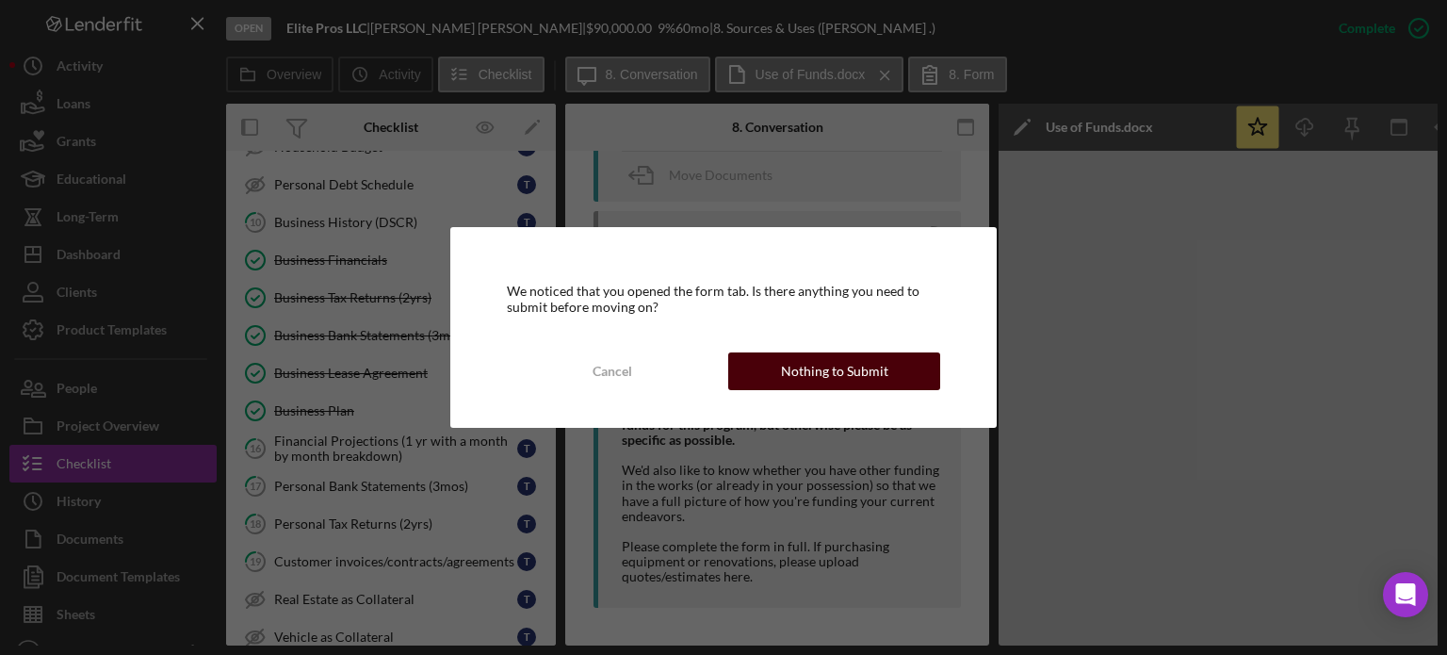
click at [803, 381] on div "Nothing to Submit" at bounding box center [834, 371] width 107 height 38
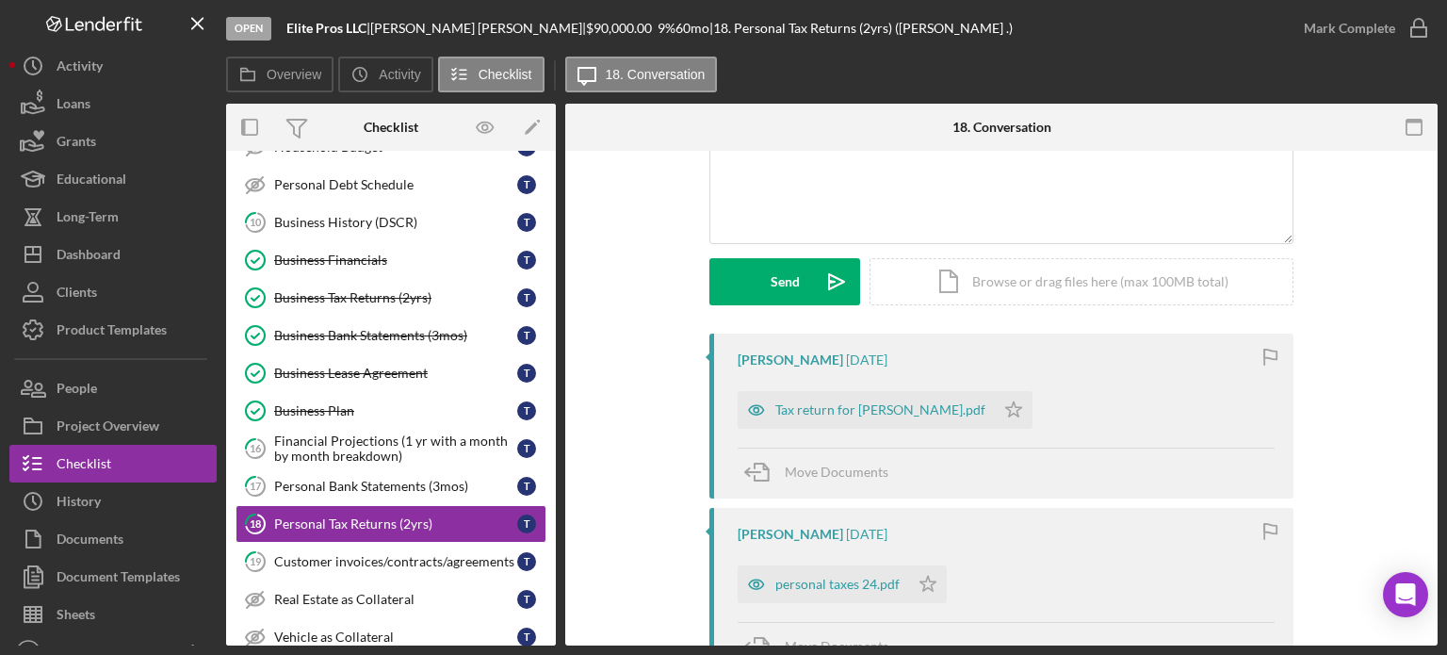
scroll to position [188, 0]
click at [750, 576] on icon "button" at bounding box center [757, 582] width 38 height 38
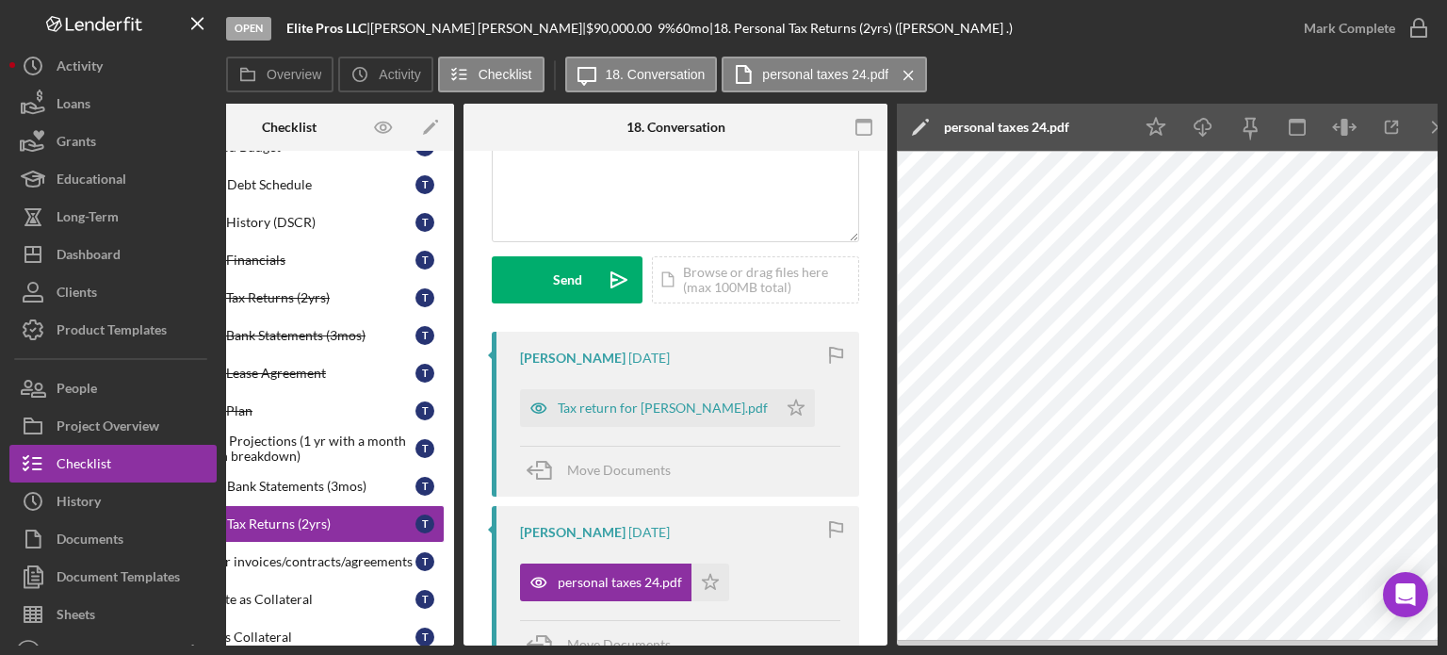
scroll to position [0, 105]
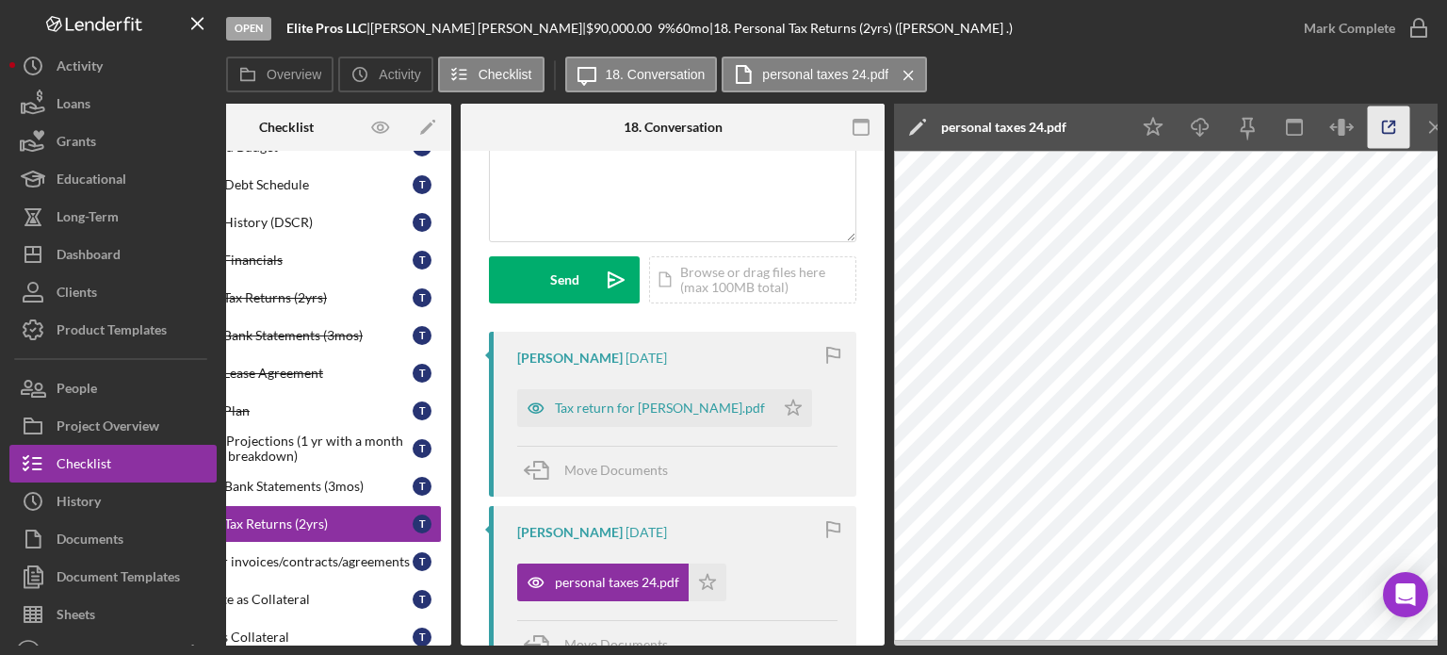
click at [1390, 124] on line "button" at bounding box center [1391, 125] width 6 height 6
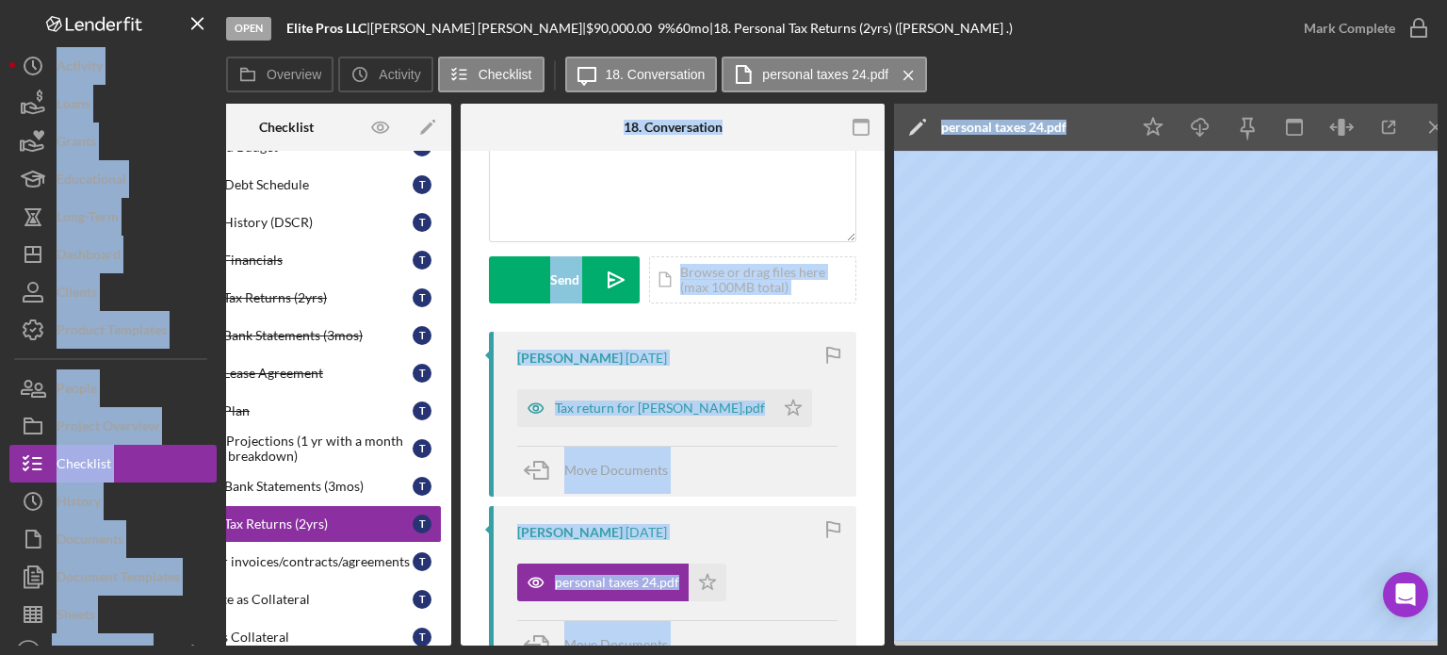
drag, startPoint x: 350, startPoint y: 646, endPoint x: 189, endPoint y: 650, distance: 161.1
click at [180, 650] on div "Open Elite Pros LLC | Tony Williamson | $90,000.00 9 % 60 mo | 18. Personal Tax…" at bounding box center [723, 327] width 1447 height 655
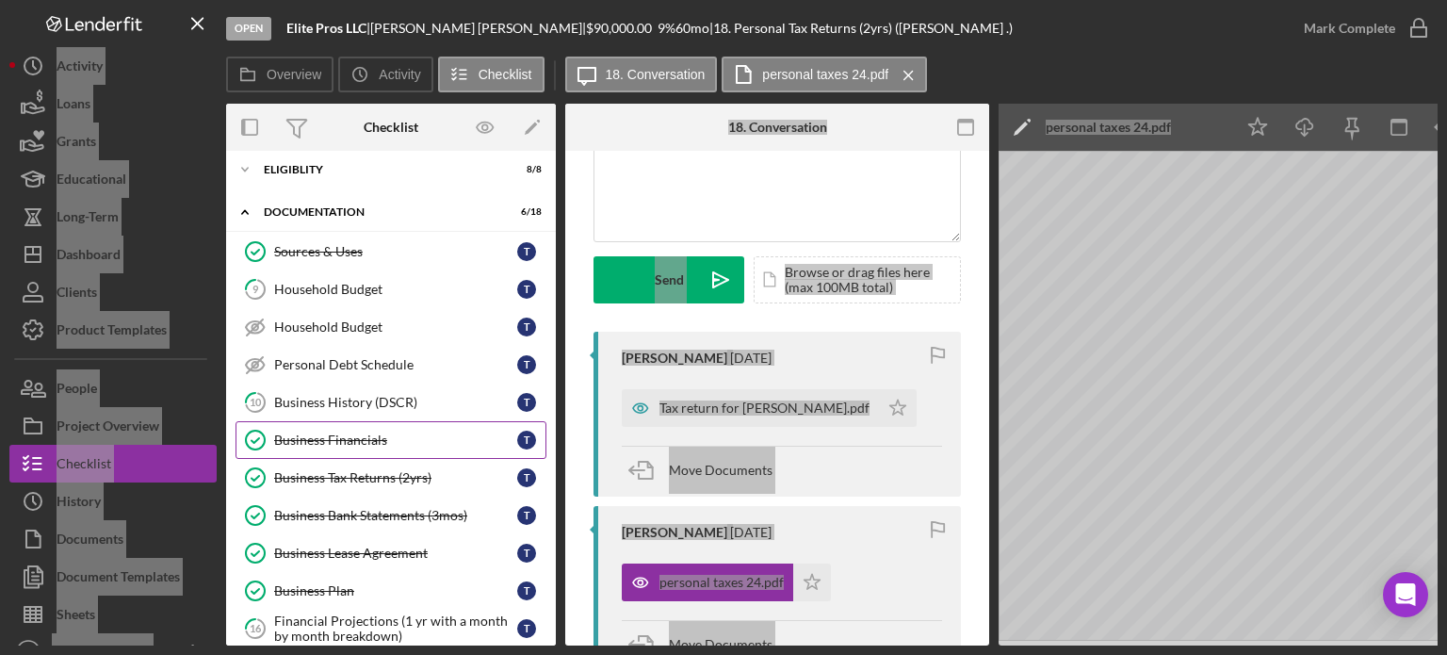
scroll to position [0, 0]
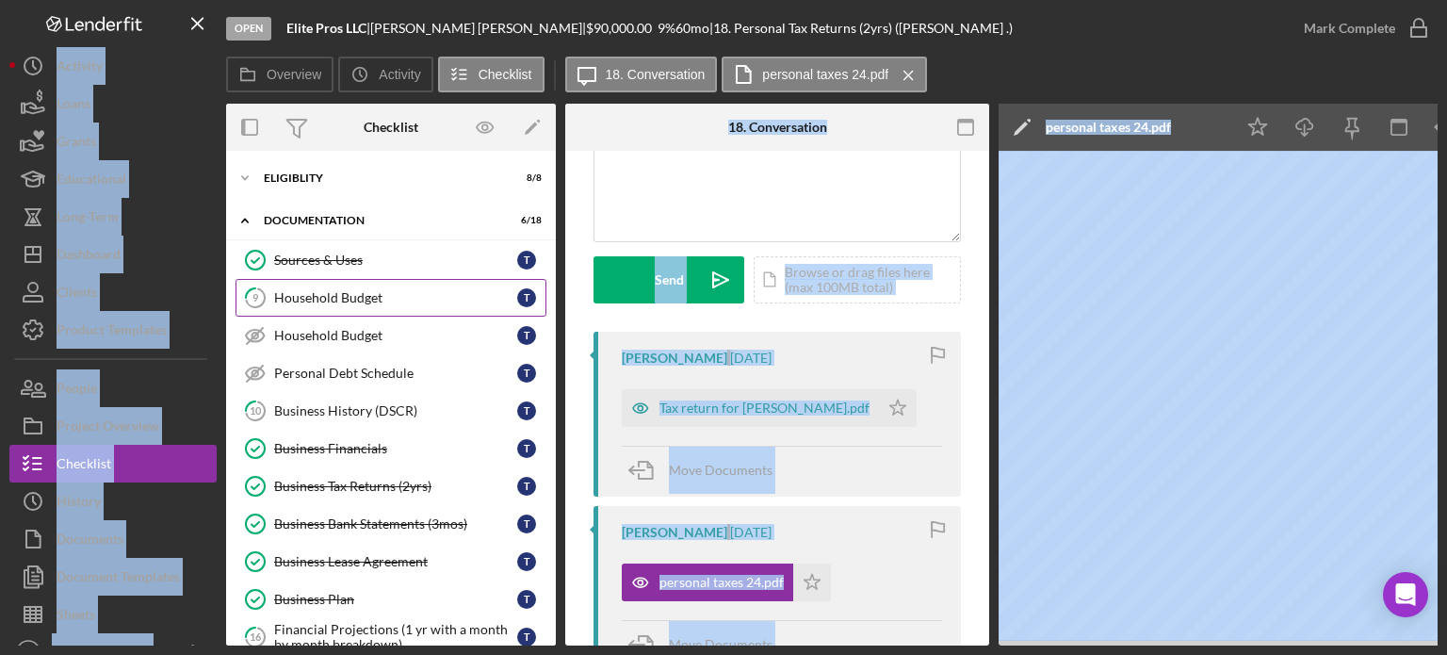
click at [372, 293] on div "Household Budget" at bounding box center [395, 297] width 243 height 15
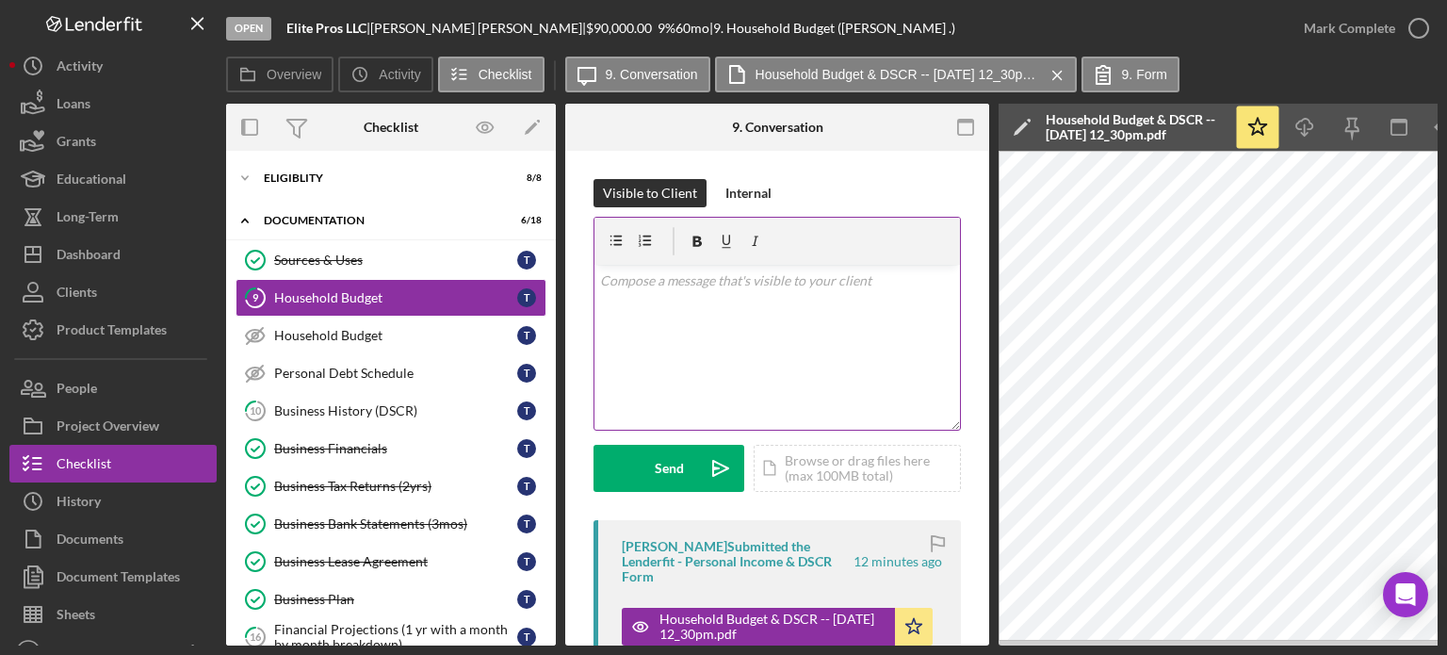
click at [879, 350] on div "v Color teal Color pink Remove color Add row above Add row below Add column bef…" at bounding box center [776, 347] width 365 height 165
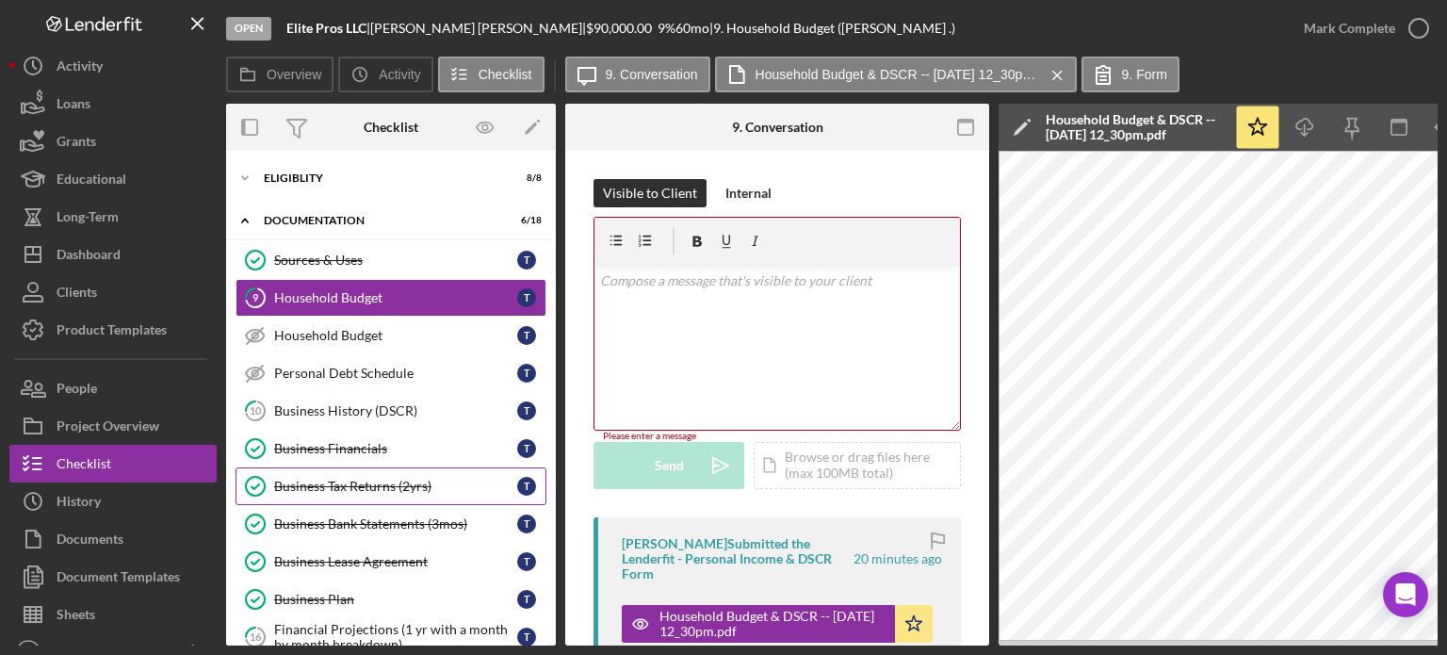
click at [344, 479] on div "Business Tax Returns (2yrs)" at bounding box center [395, 485] width 243 height 15
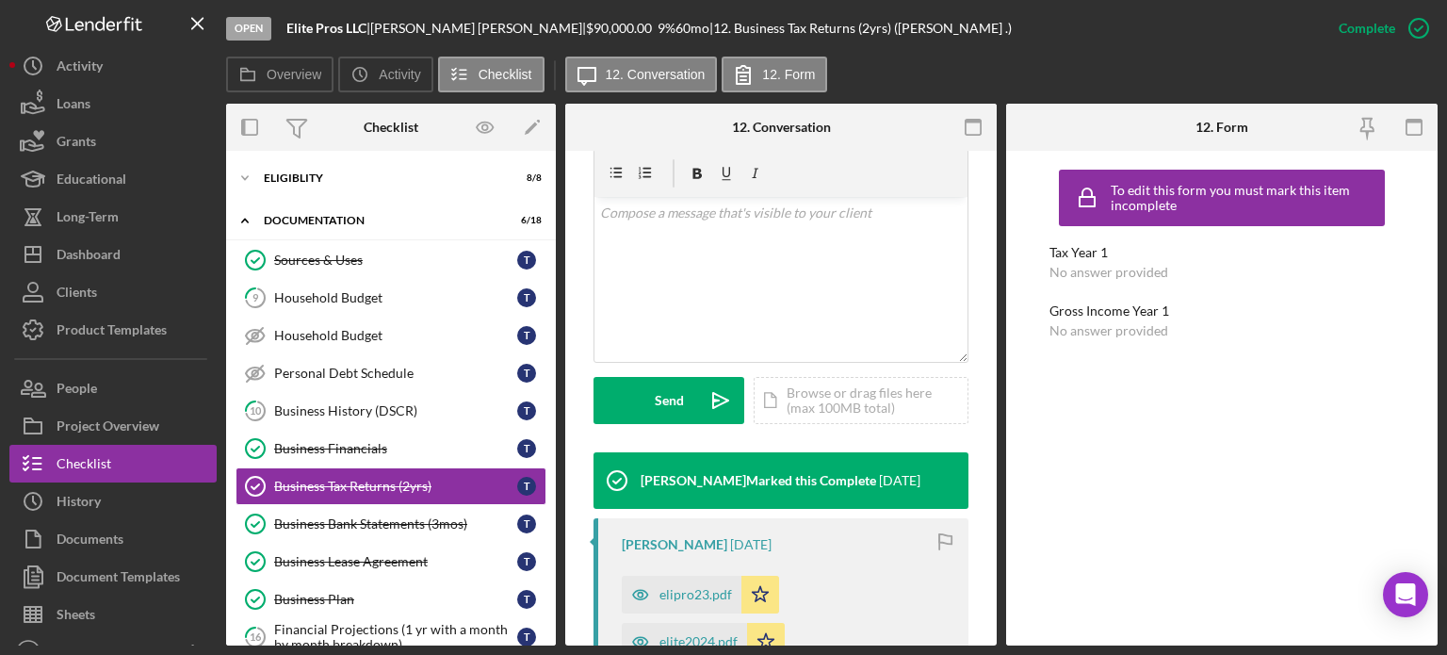
scroll to position [377, 0]
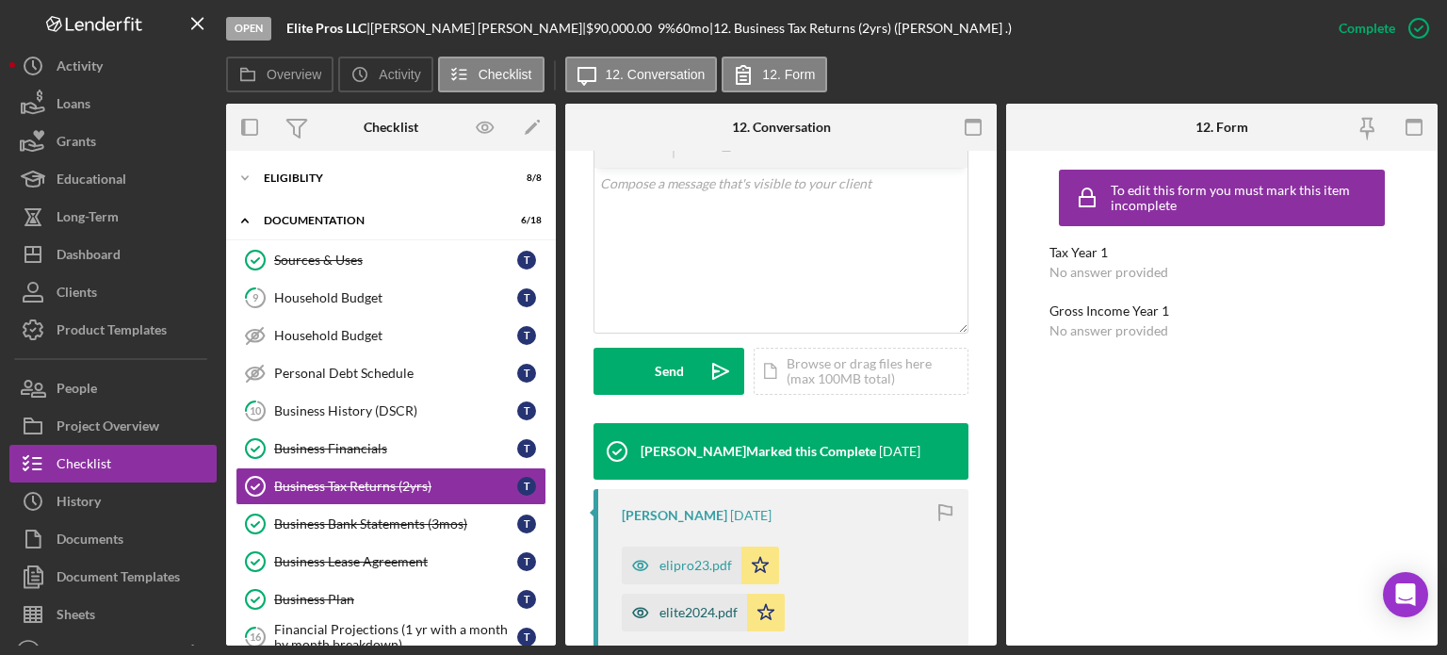
click at [644, 608] on icon "button" at bounding box center [641, 612] width 38 height 38
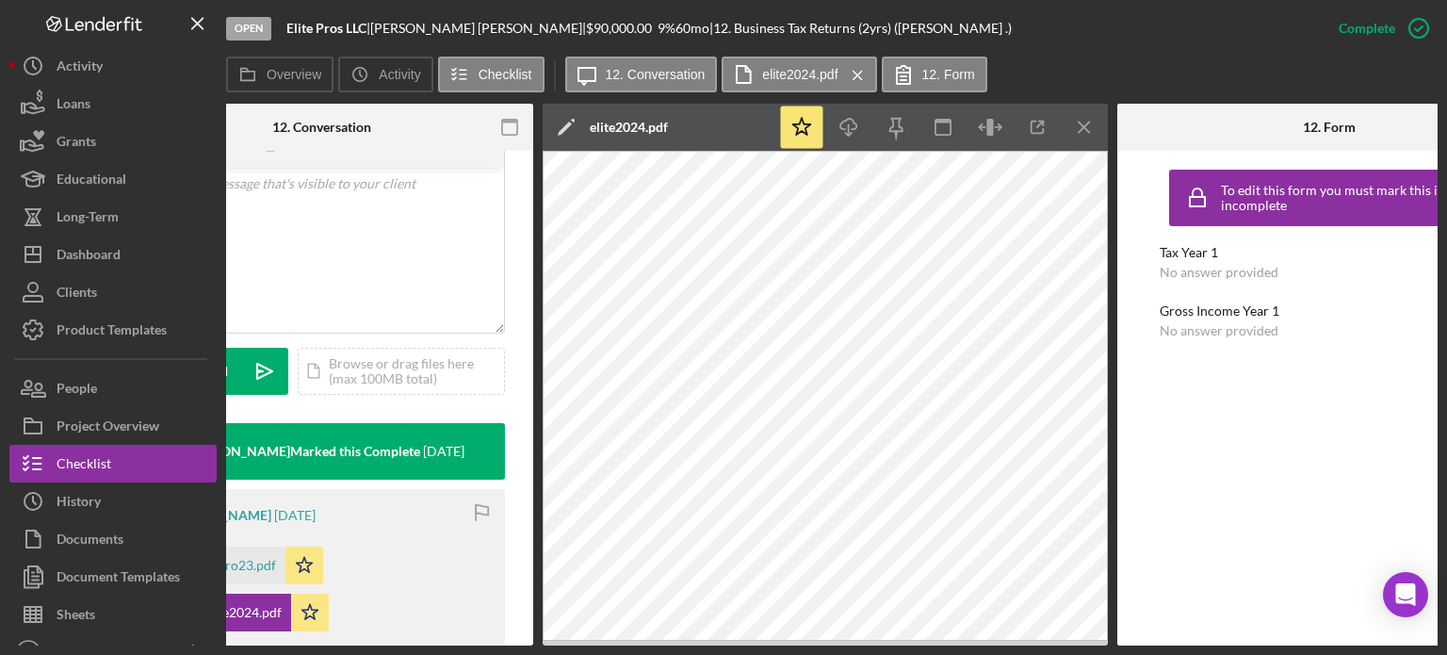
scroll to position [0, 478]
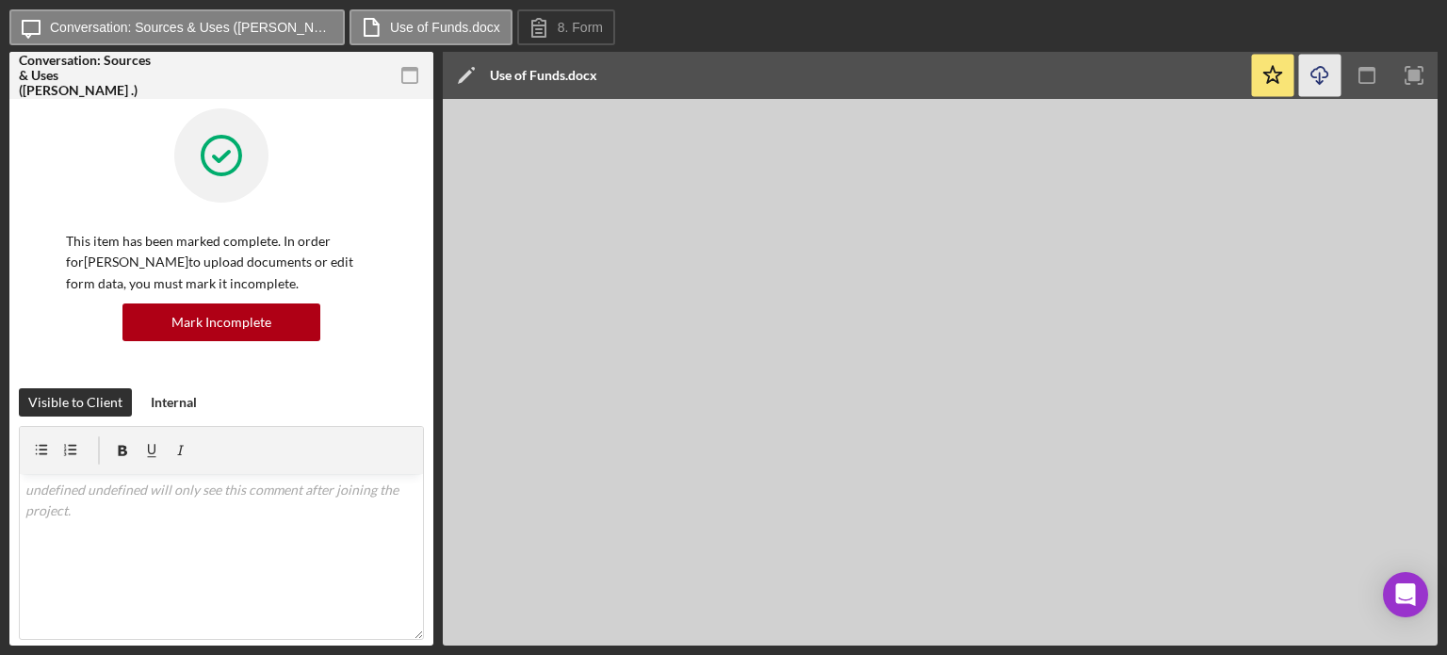
click at [1316, 83] on icon "Icon/Download" at bounding box center [1320, 76] width 42 height 42
